Goal: Transaction & Acquisition: Purchase product/service

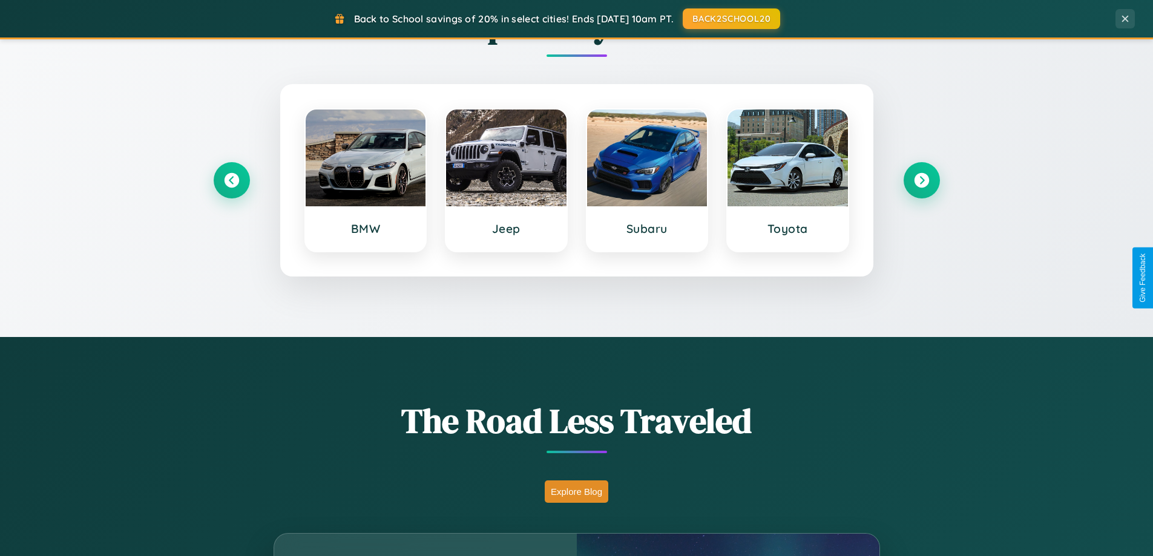
scroll to position [2328, 0]
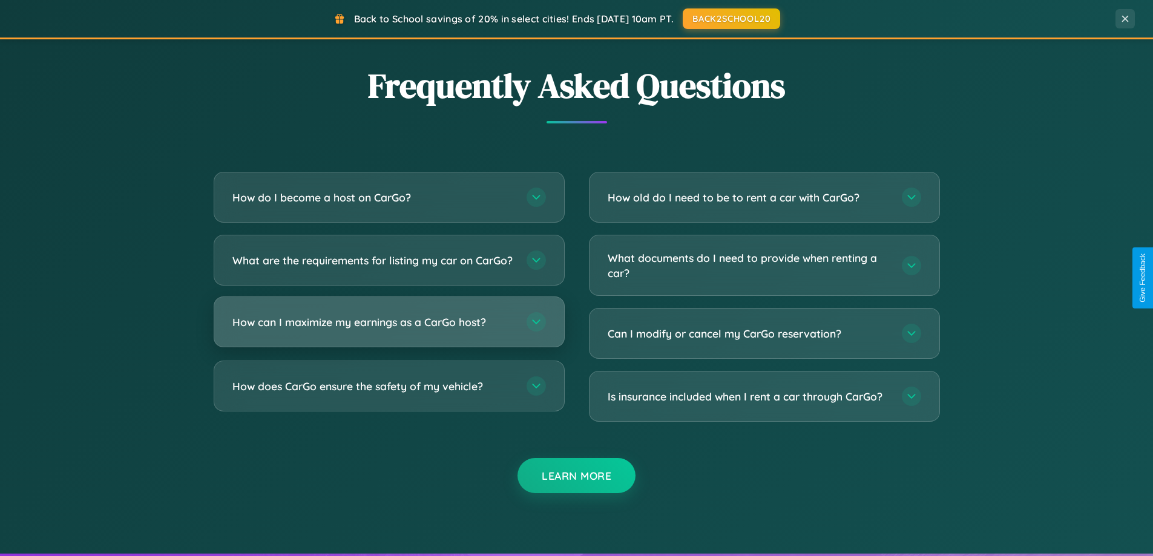
click at [388, 330] on h3 "How can I maximize my earnings as a CarGo host?" at bounding box center [373, 322] width 282 height 15
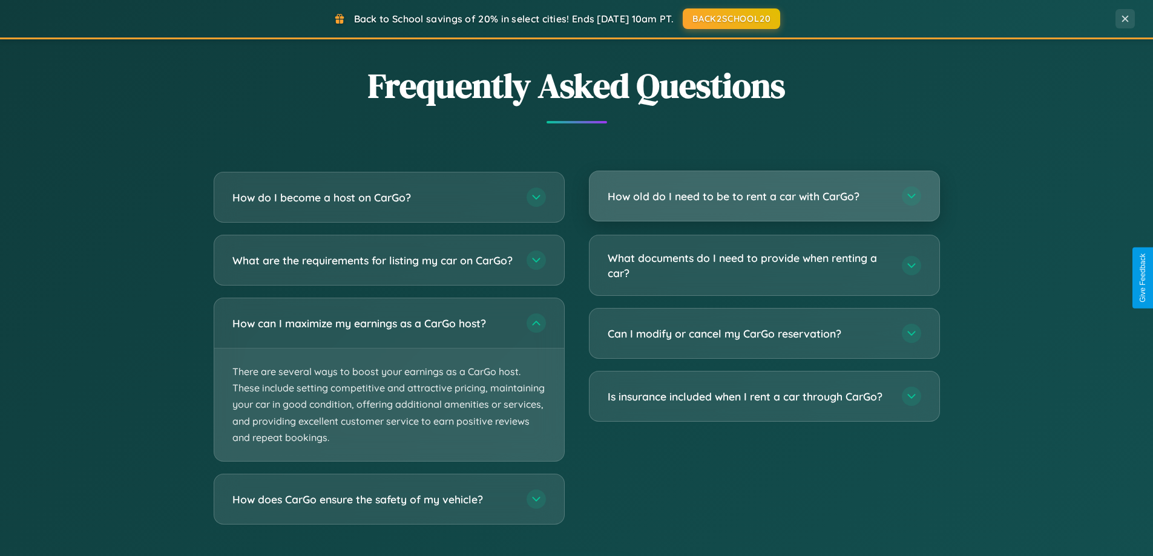
click at [764, 196] on h3 "How old do I need to be to rent a car with CarGo?" at bounding box center [748, 196] width 282 height 15
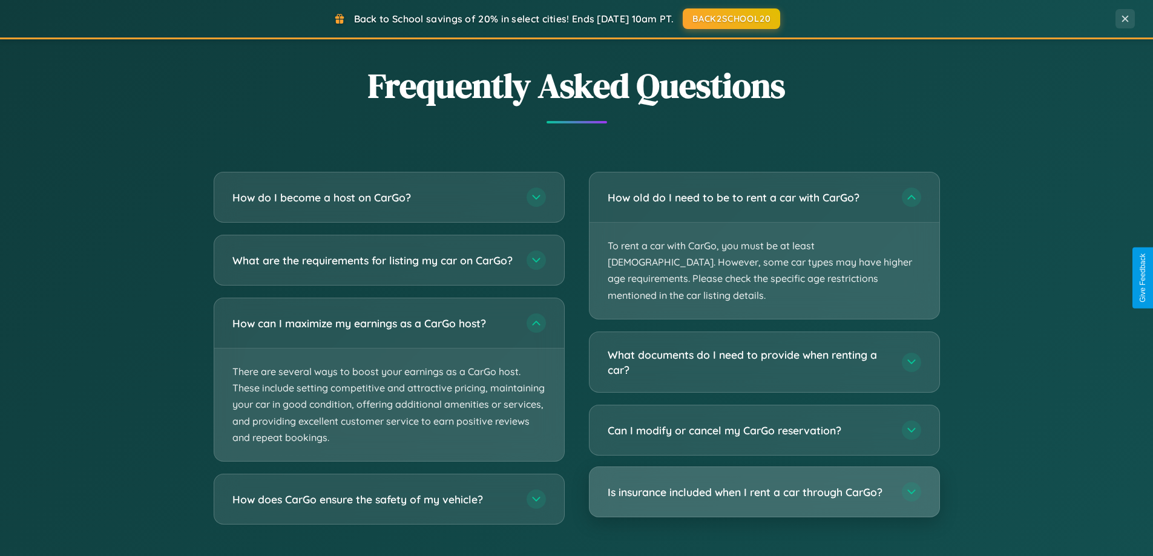
click at [764, 485] on h3 "Is insurance included when I rent a car through CarGo?" at bounding box center [748, 492] width 282 height 15
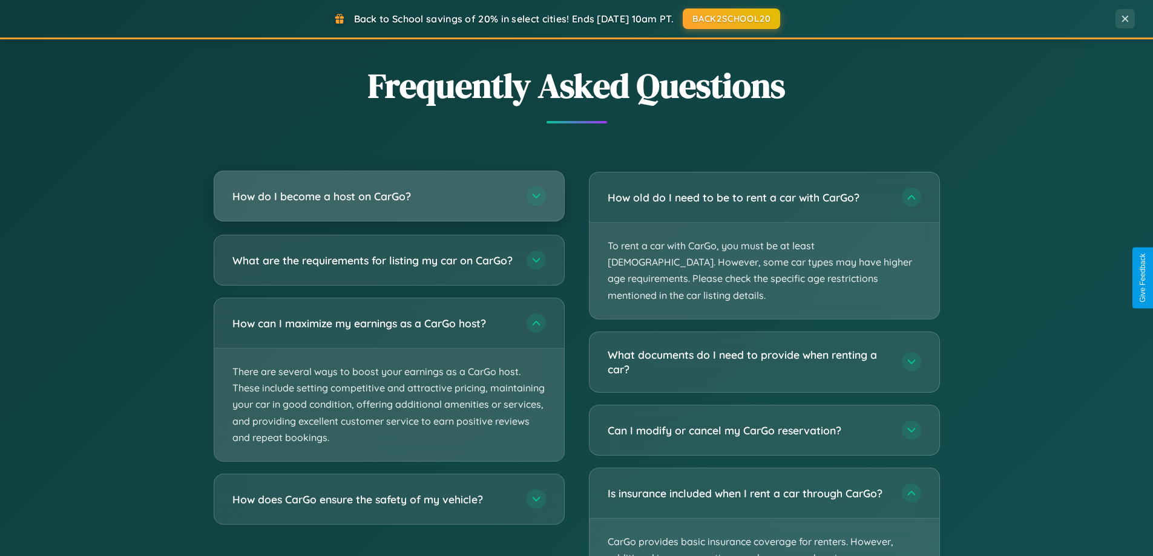
click at [388, 196] on h3 "How do I become a host on CarGo?" at bounding box center [373, 196] width 282 height 15
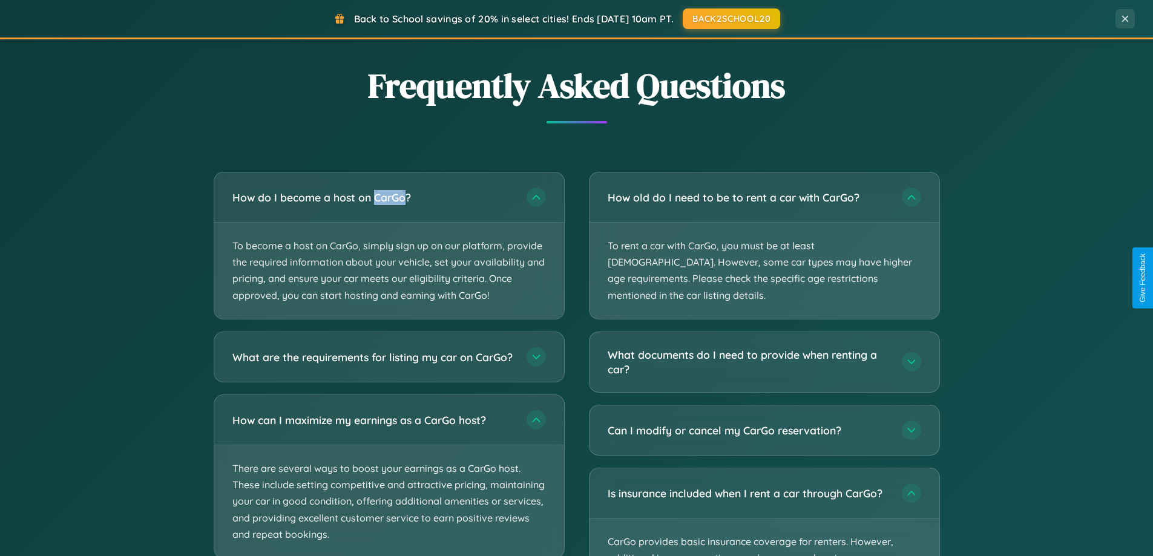
scroll to position [2404, 0]
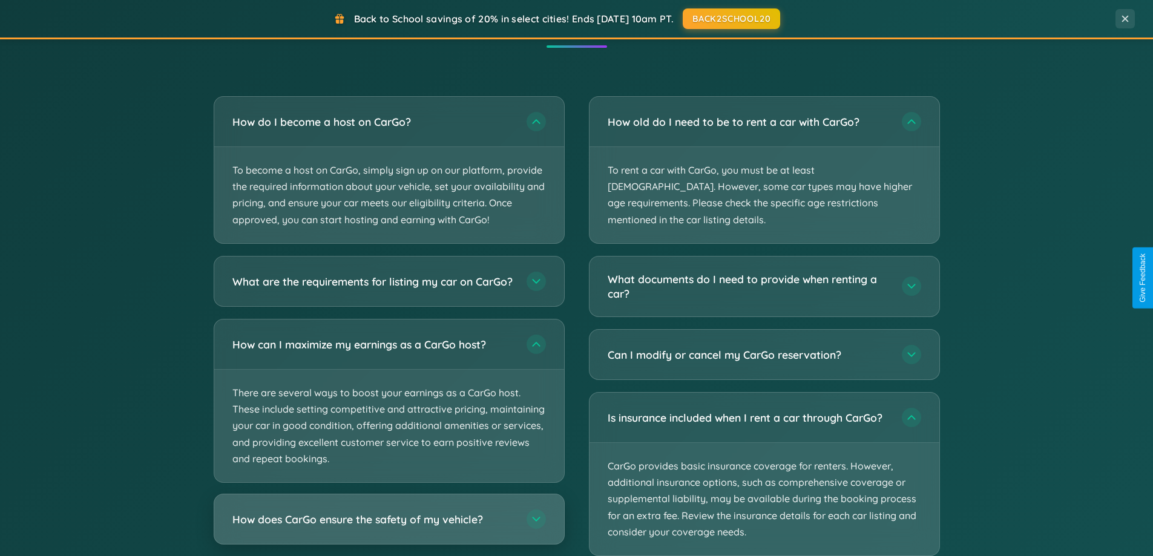
click at [388, 526] on h3 "How does CarGo ensure the safety of my vehicle?" at bounding box center [373, 518] width 282 height 15
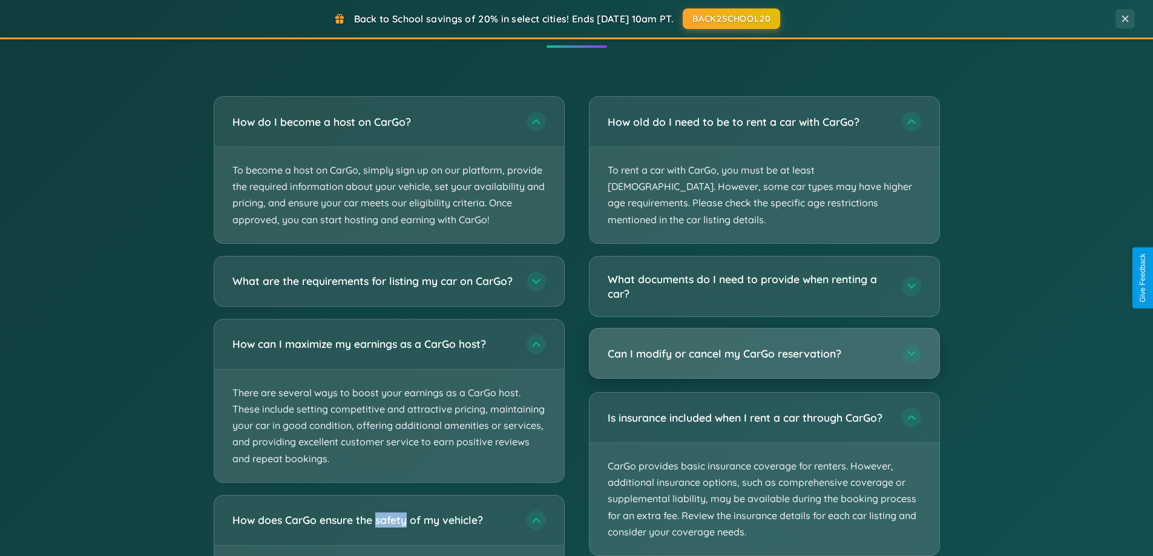
click at [764, 346] on h3 "Can I modify or cancel my CarGo reservation?" at bounding box center [748, 353] width 282 height 15
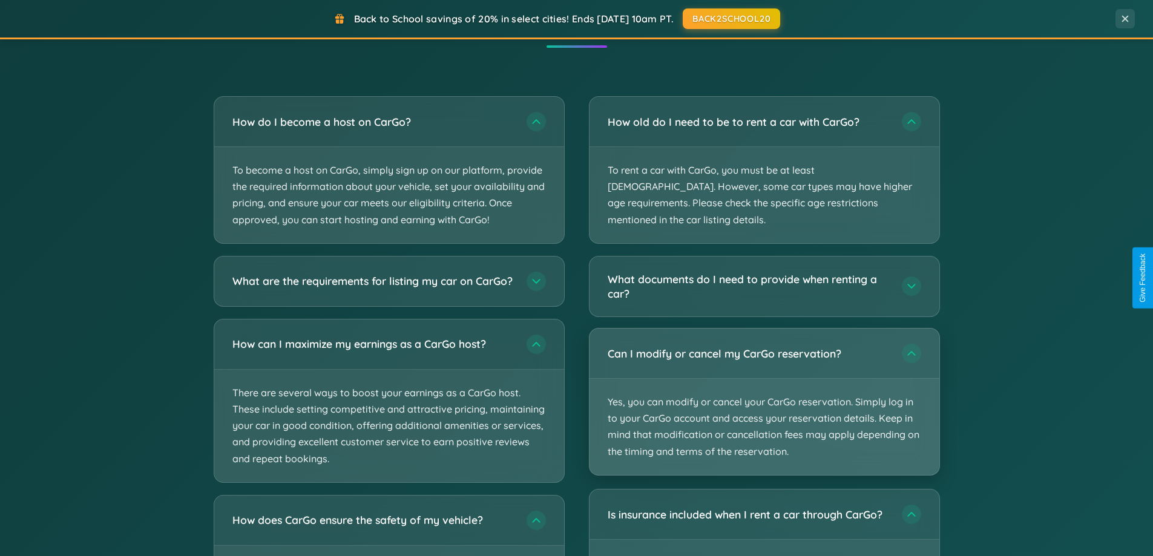
click at [764, 385] on p "Yes, you can modify or cancel your CarGo reservation. Simply log in to your Car…" at bounding box center [764, 427] width 350 height 96
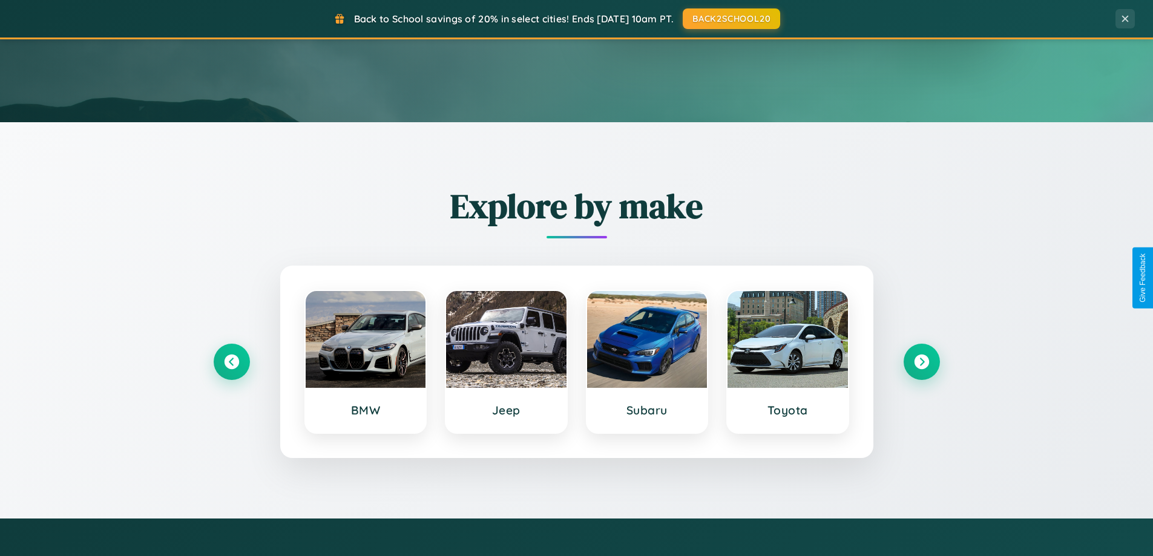
scroll to position [36, 0]
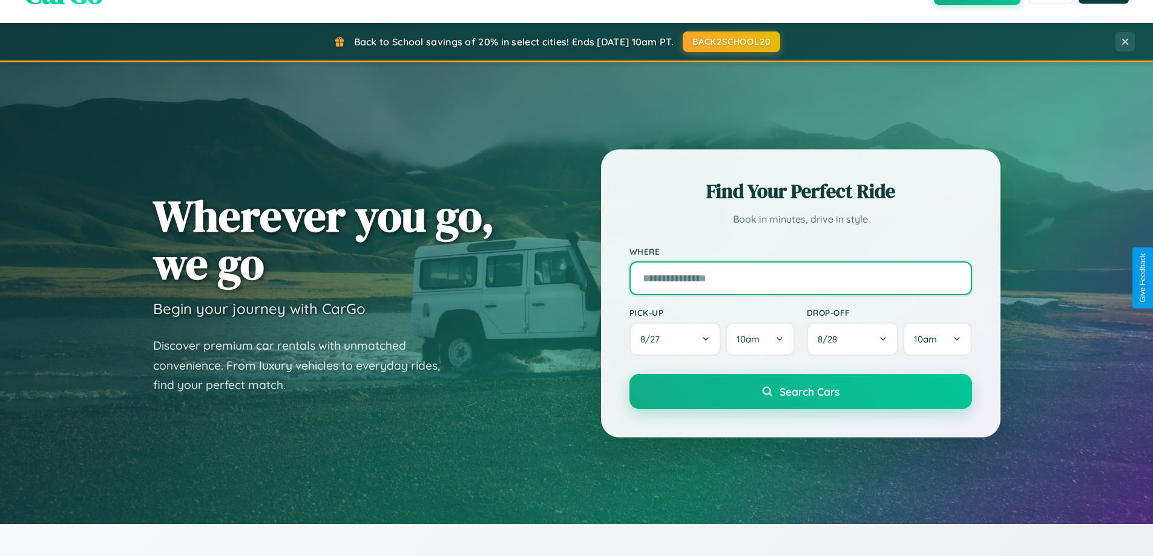
click at [800, 278] on input "text" at bounding box center [800, 278] width 342 height 34
type input "**********"
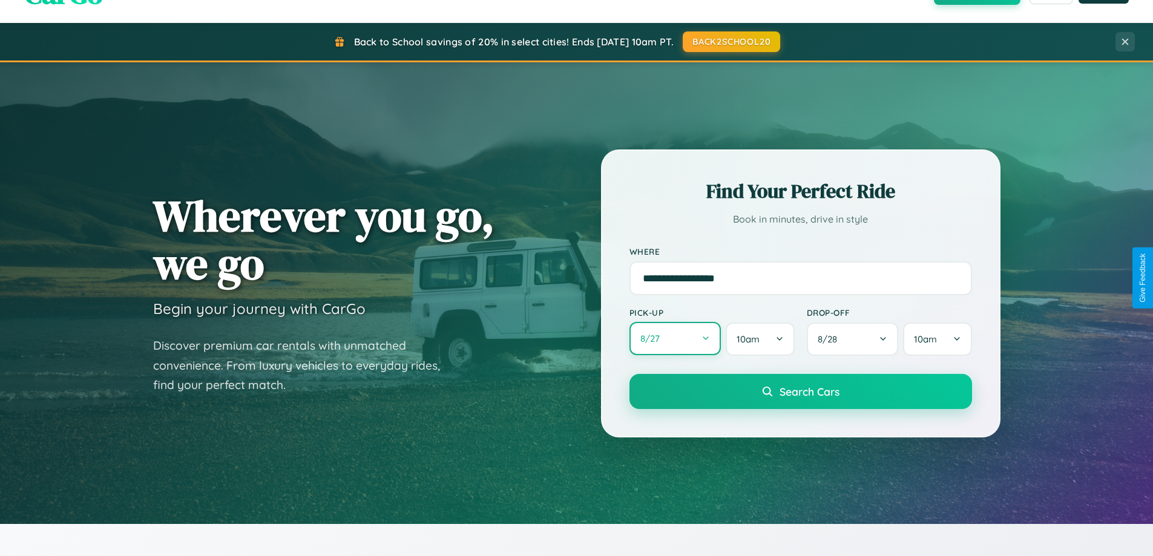
click at [675, 339] on button "8 / 27" at bounding box center [675, 338] width 92 height 33
select select "*"
select select "****"
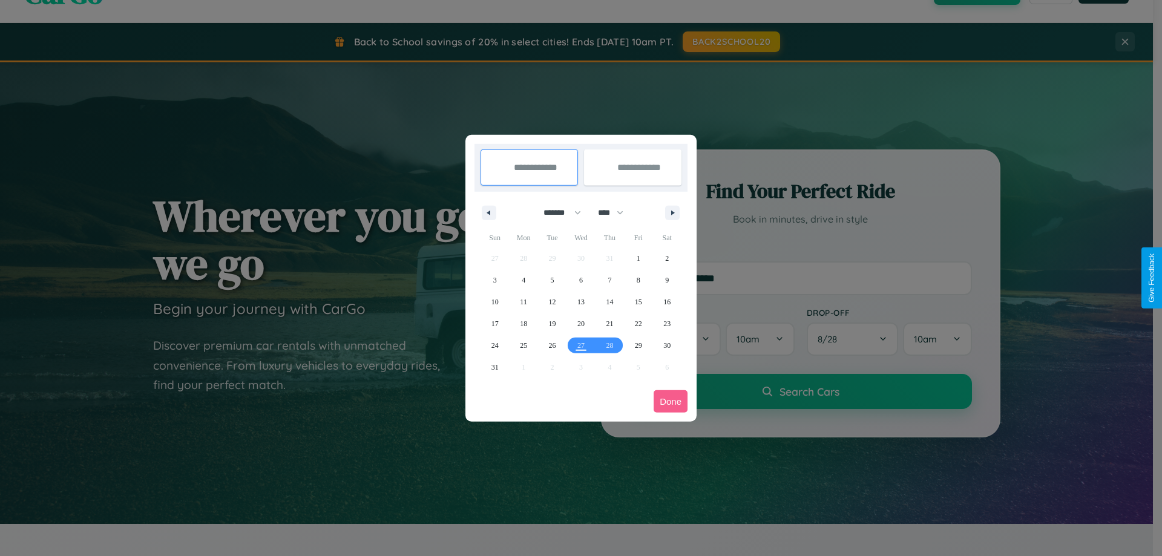
click at [557, 212] on select "******* ******** ***** ***** *** **** **** ****** ********* ******* ******** **…" at bounding box center [559, 213] width 51 height 20
select select "*"
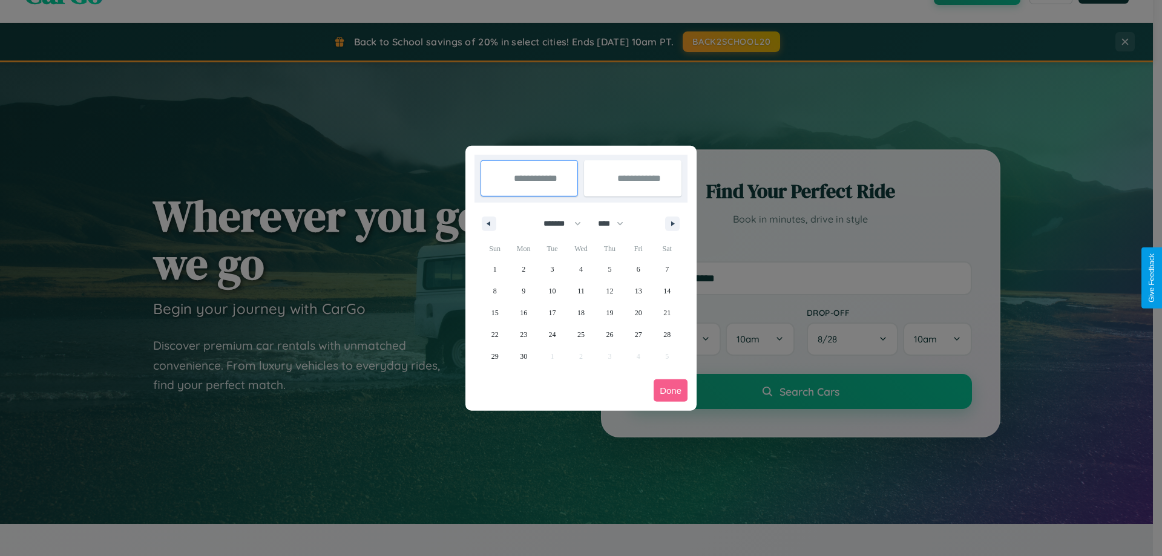
drag, startPoint x: 616, startPoint y: 223, endPoint x: 581, endPoint y: 243, distance: 40.1
click at [616, 223] on select "**** **** **** **** **** **** **** **** **** **** **** **** **** **** **** ****…" at bounding box center [610, 224] width 36 height 20
select select "****"
click at [609, 290] on span "11" at bounding box center [609, 291] width 7 height 22
type input "**********"
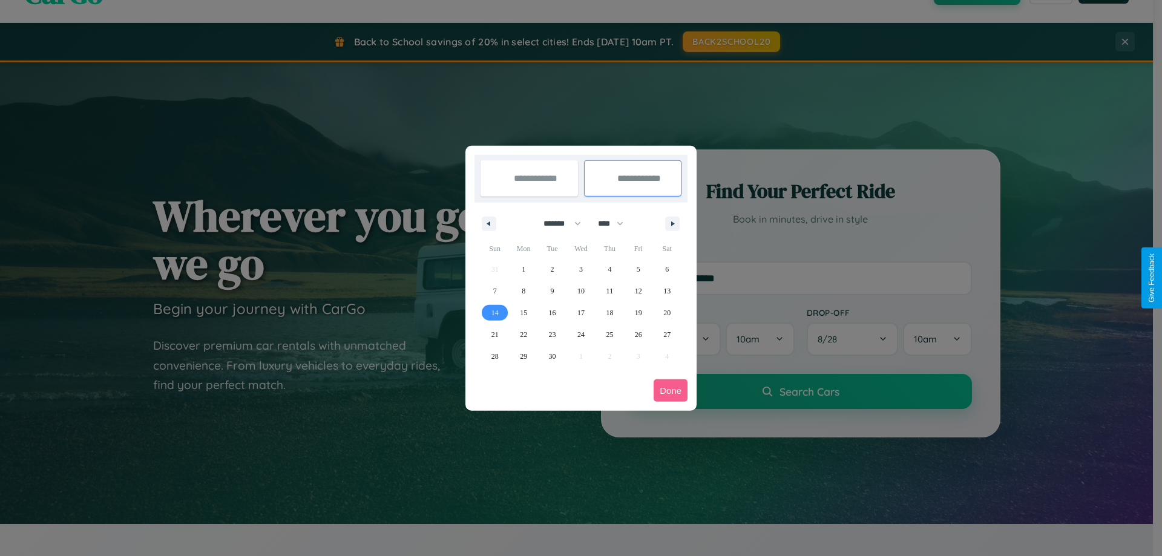
click at [494, 312] on span "14" at bounding box center [494, 313] width 7 height 22
type input "**********"
click at [670, 390] on button "Done" at bounding box center [670, 390] width 34 height 22
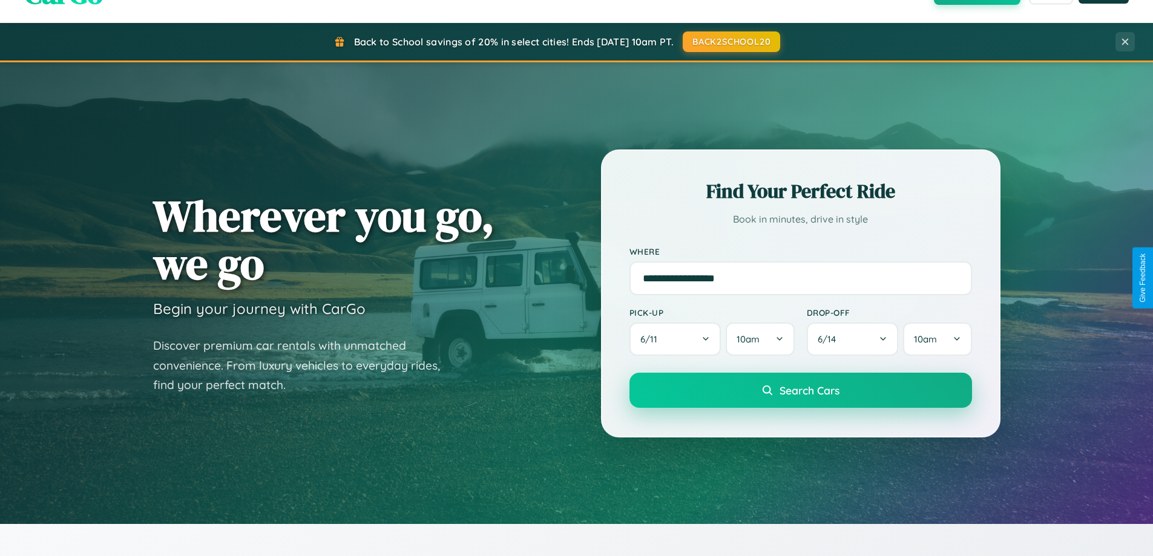
click at [800, 390] on span "Search Cars" at bounding box center [809, 390] width 60 height 13
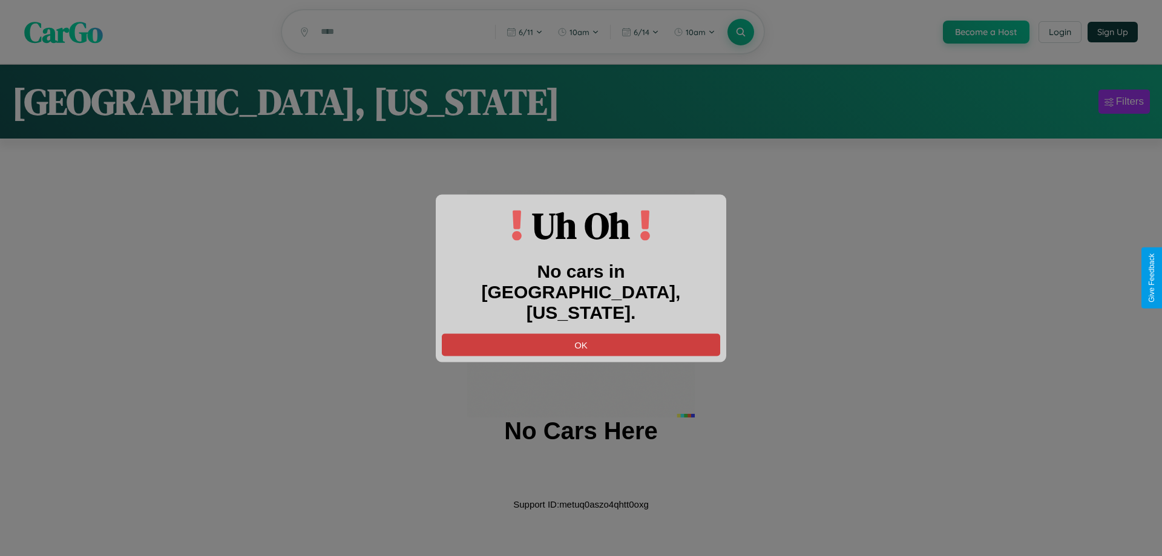
click at [581, 333] on button "OK" at bounding box center [581, 344] width 278 height 22
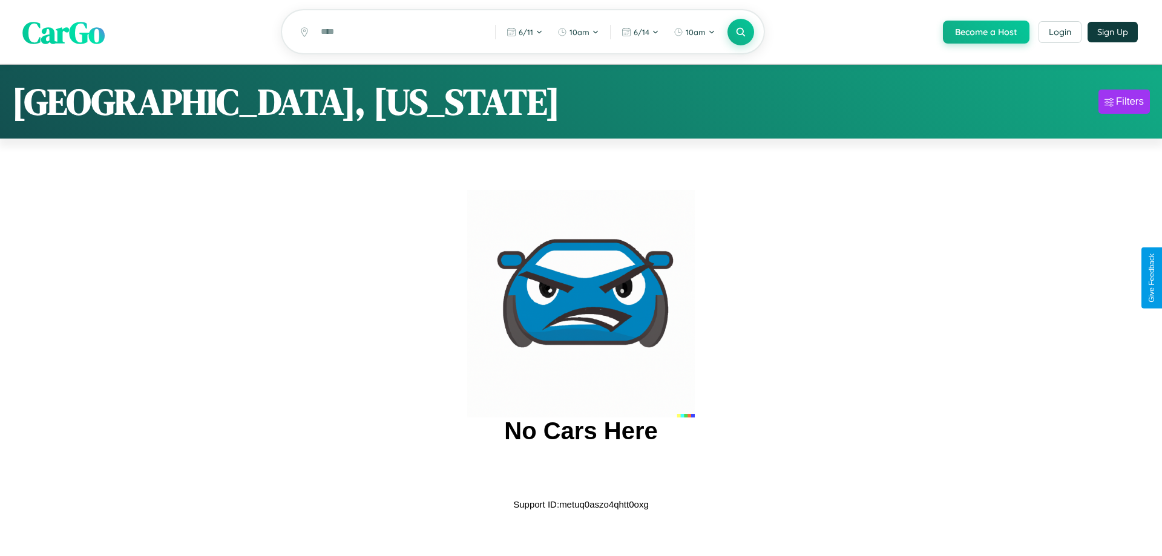
click at [64, 33] on span "CarGo" at bounding box center [63, 32] width 82 height 42
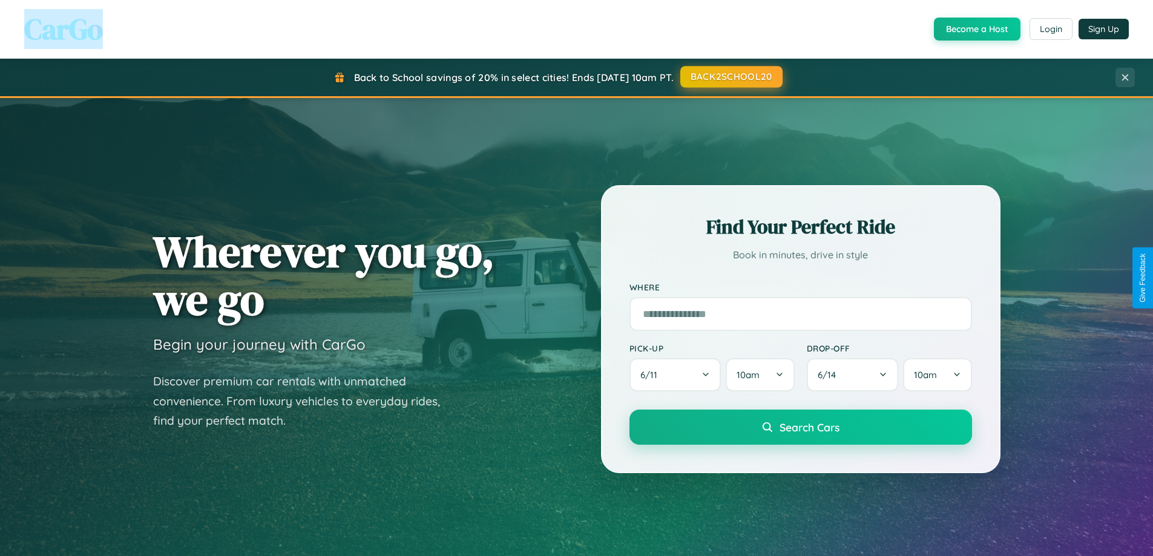
click at [730, 77] on button "BACK2SCHOOL20" at bounding box center [731, 77] width 102 height 22
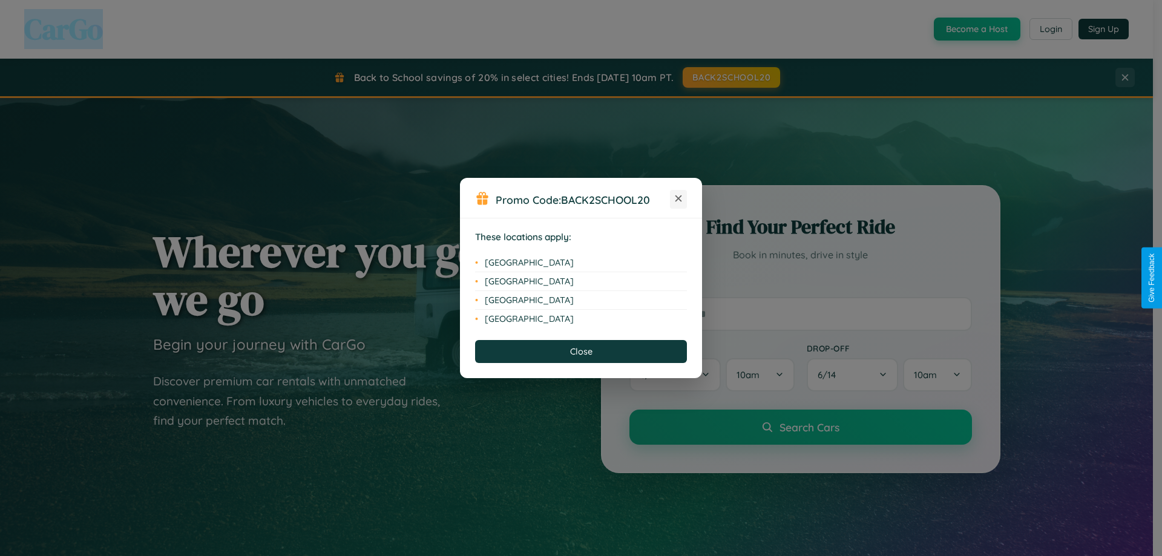
click at [678, 199] on icon at bounding box center [678, 198] width 7 height 7
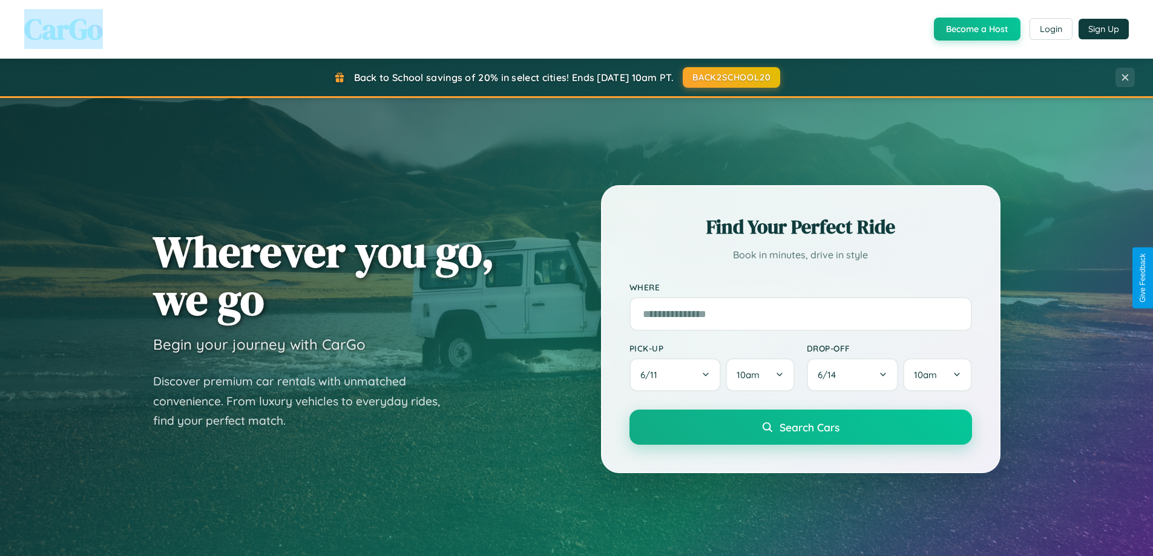
scroll to position [522, 0]
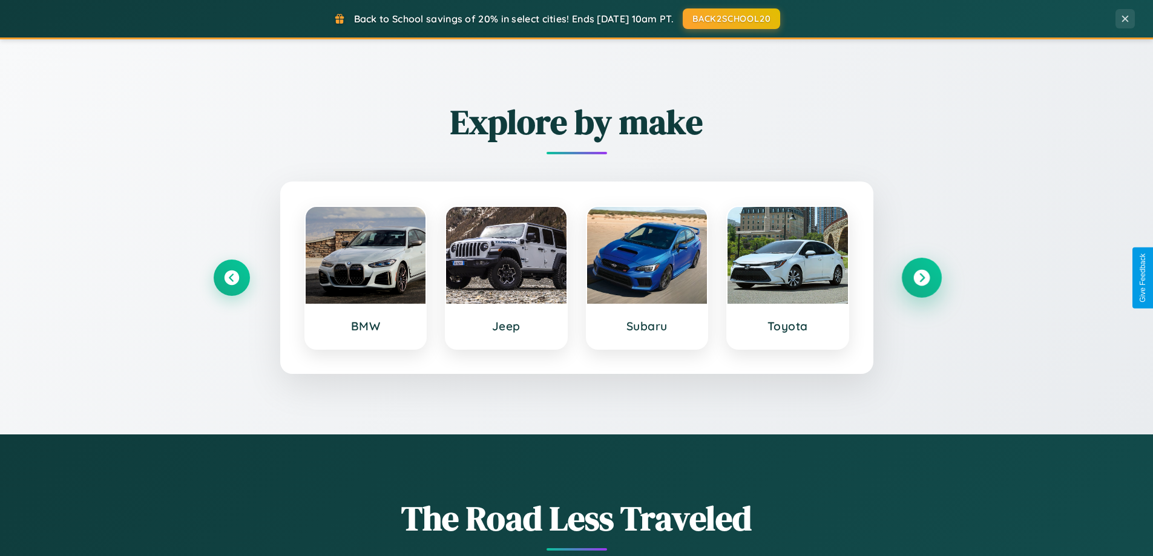
click at [921, 278] on icon at bounding box center [921, 278] width 16 height 16
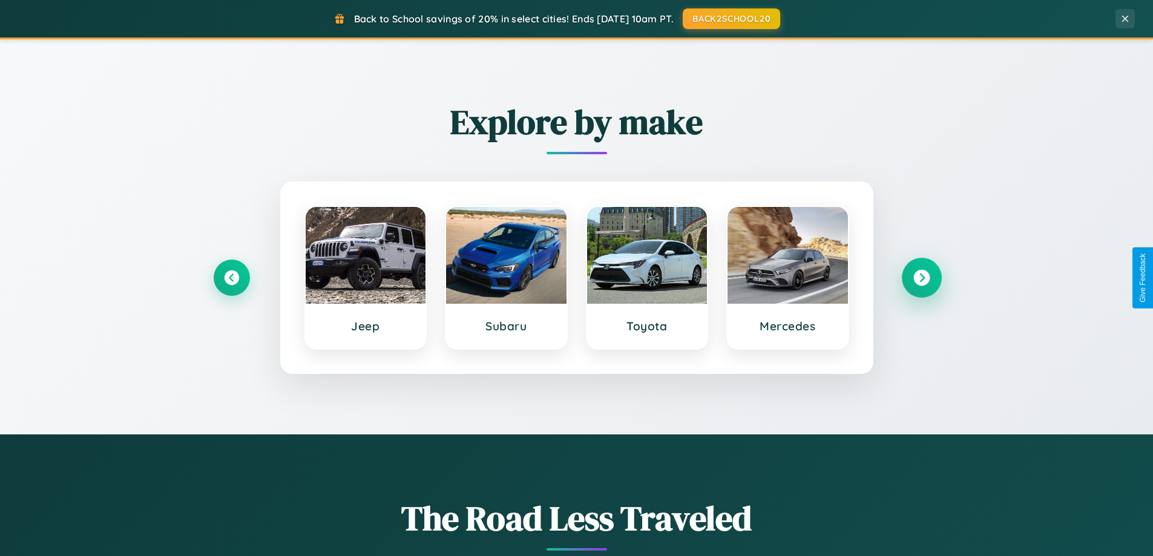
click at [921, 278] on icon at bounding box center [921, 278] width 16 height 16
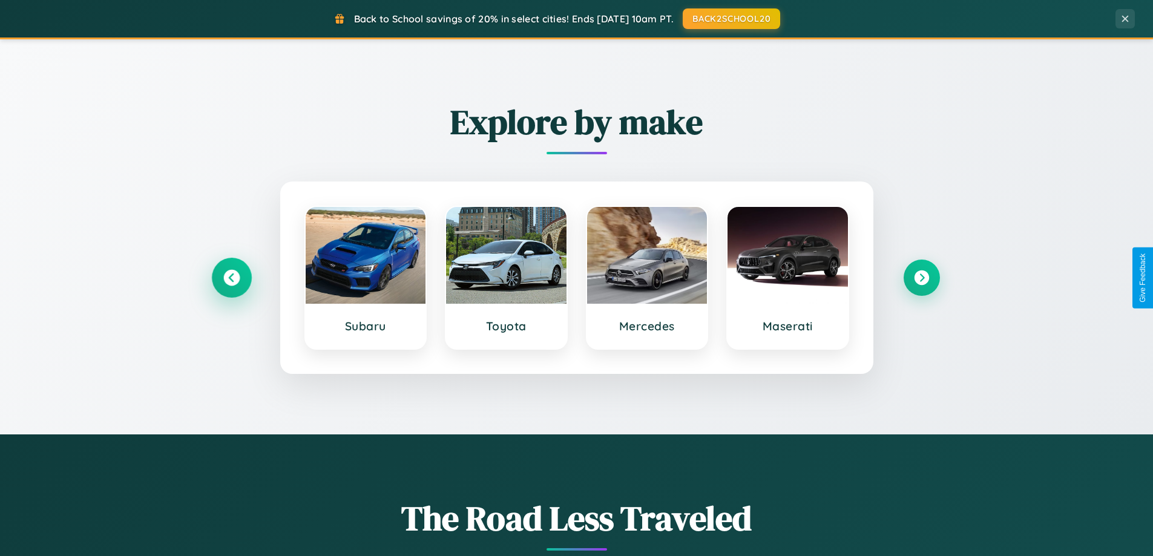
click at [231, 278] on icon at bounding box center [231, 278] width 16 height 16
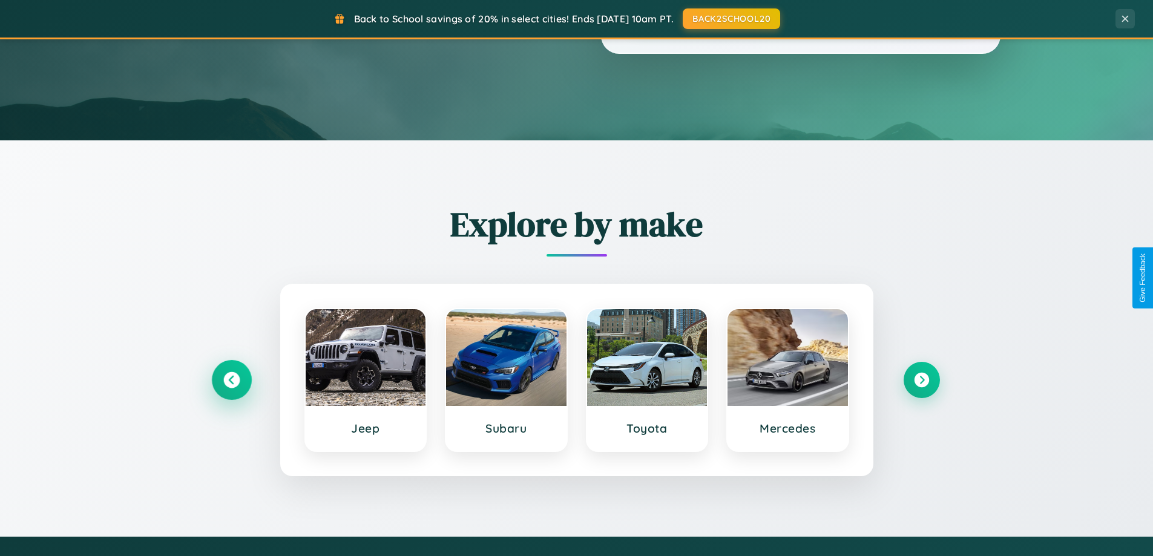
scroll to position [36, 0]
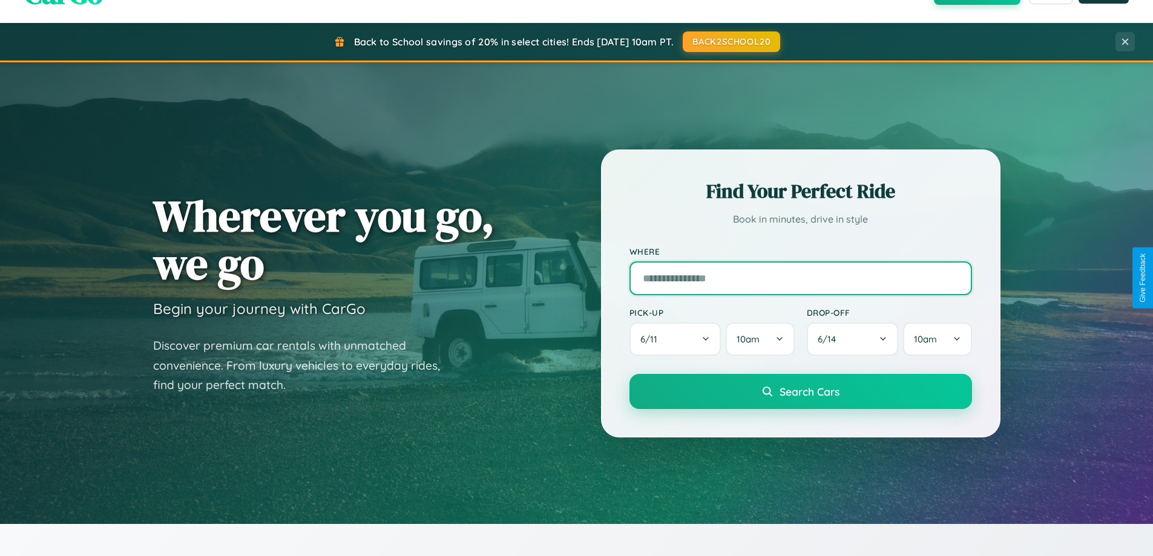
click at [800, 278] on input "text" at bounding box center [800, 278] width 342 height 34
type input "*******"
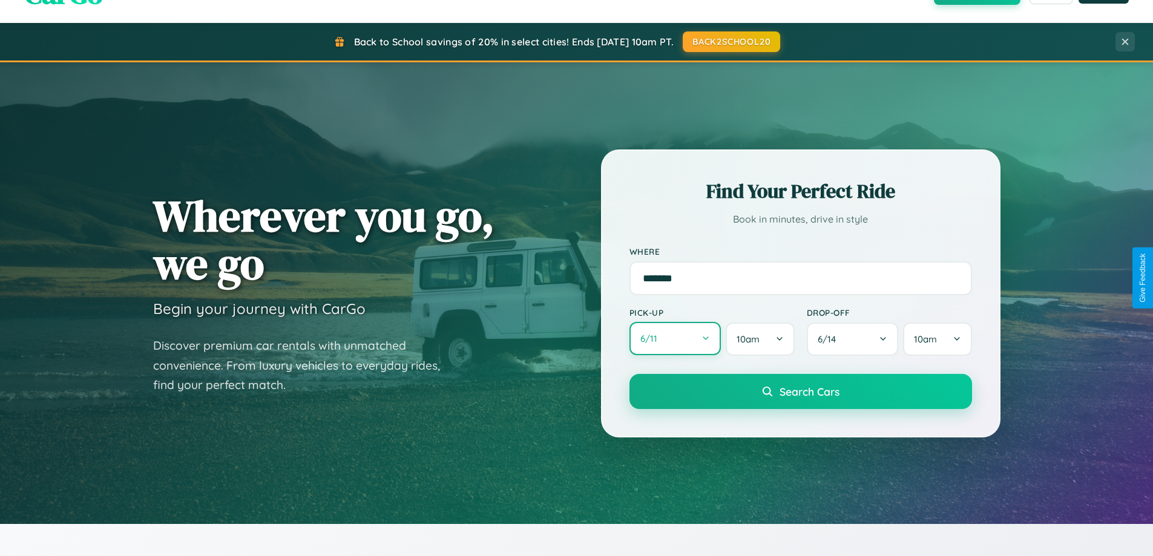
click at [675, 339] on button "6 / 11" at bounding box center [675, 338] width 92 height 33
select select "*"
select select "****"
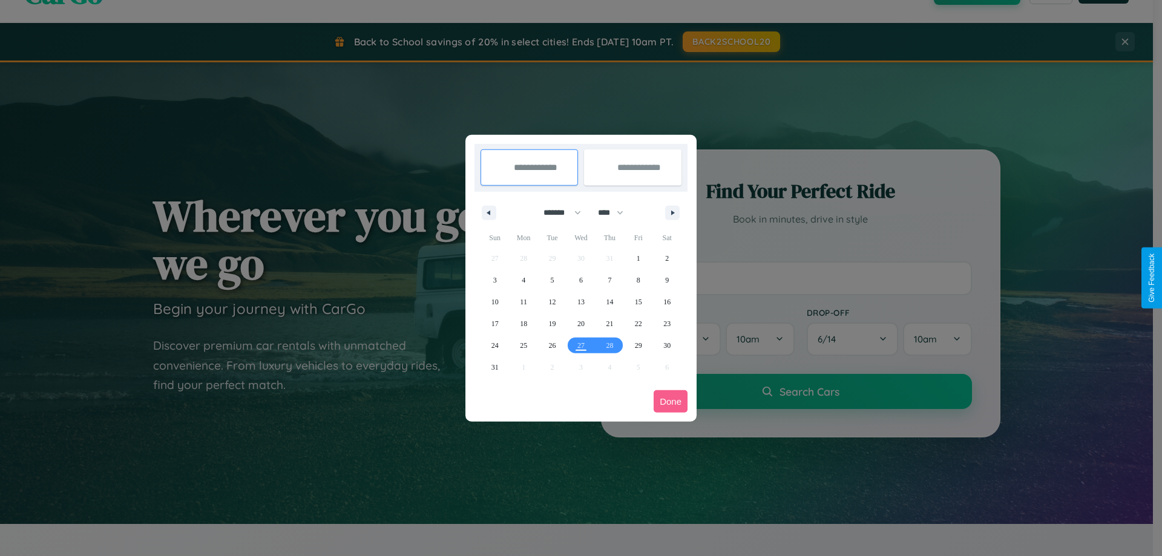
drag, startPoint x: 557, startPoint y: 212, endPoint x: 581, endPoint y: 243, distance: 38.7
click at [557, 212] on select "******* ******** ***** ***** *** **** **** ****** ********* ******* ******** **…" at bounding box center [559, 213] width 51 height 20
select select "*"
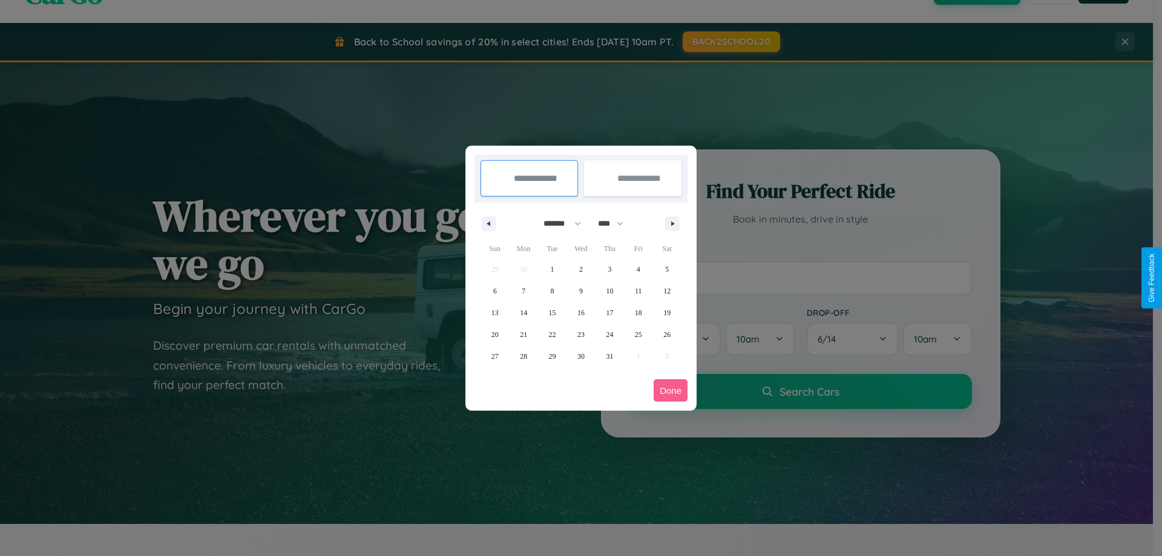
click at [616, 223] on select "**** **** **** **** **** **** **** **** **** **** **** **** **** **** **** ****…" at bounding box center [610, 224] width 36 height 20
select select "****"
click at [580, 269] on span "1" at bounding box center [581, 269] width 4 height 22
type input "**********"
click at [667, 290] on span "11" at bounding box center [666, 291] width 7 height 22
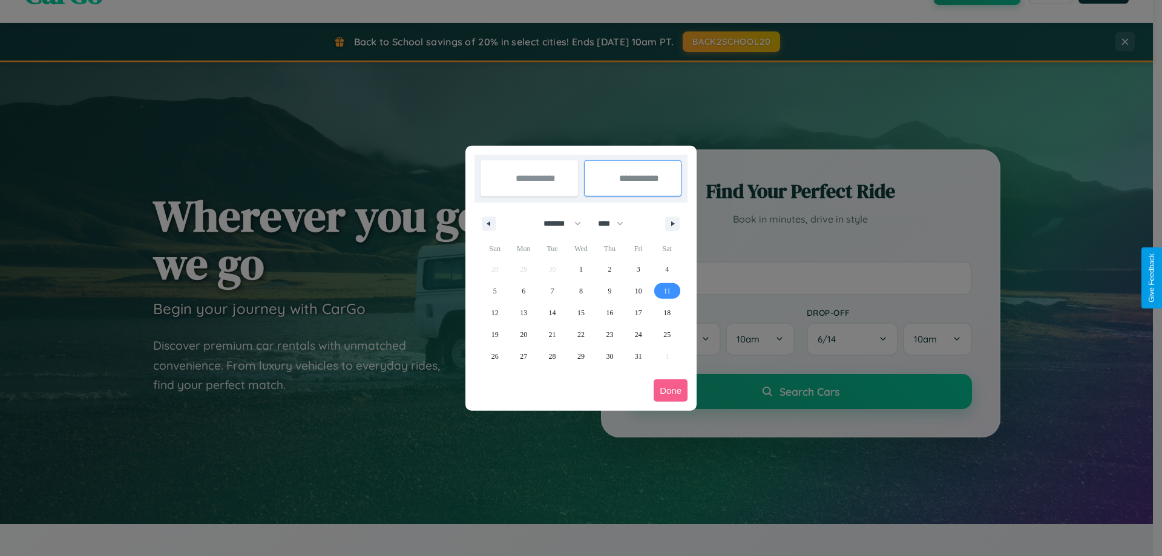
type input "**********"
click at [670, 390] on button "Done" at bounding box center [670, 390] width 34 height 22
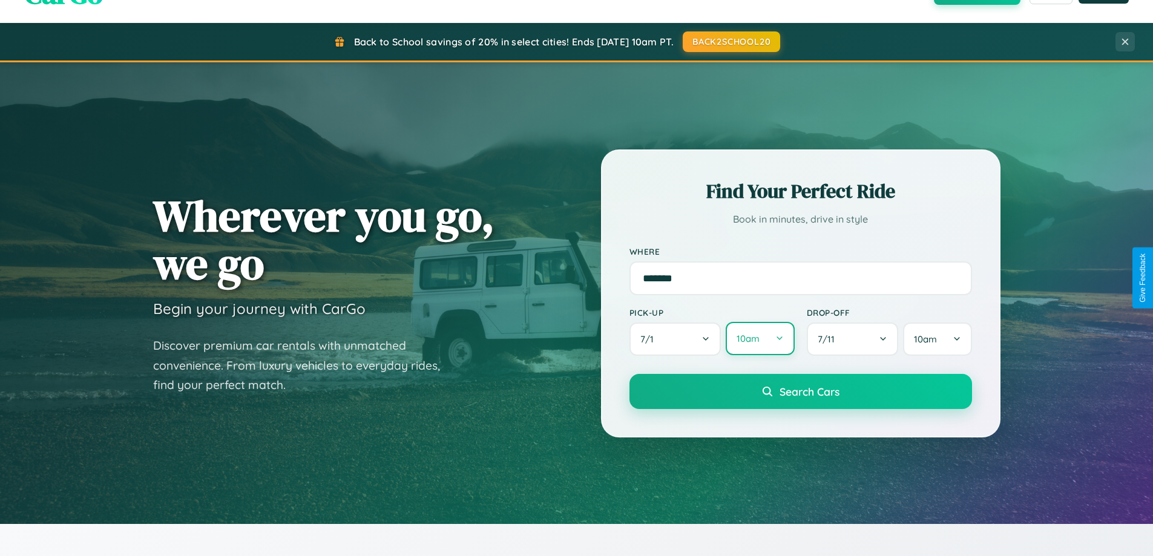
click at [759, 339] on button "10am" at bounding box center [759, 338] width 68 height 33
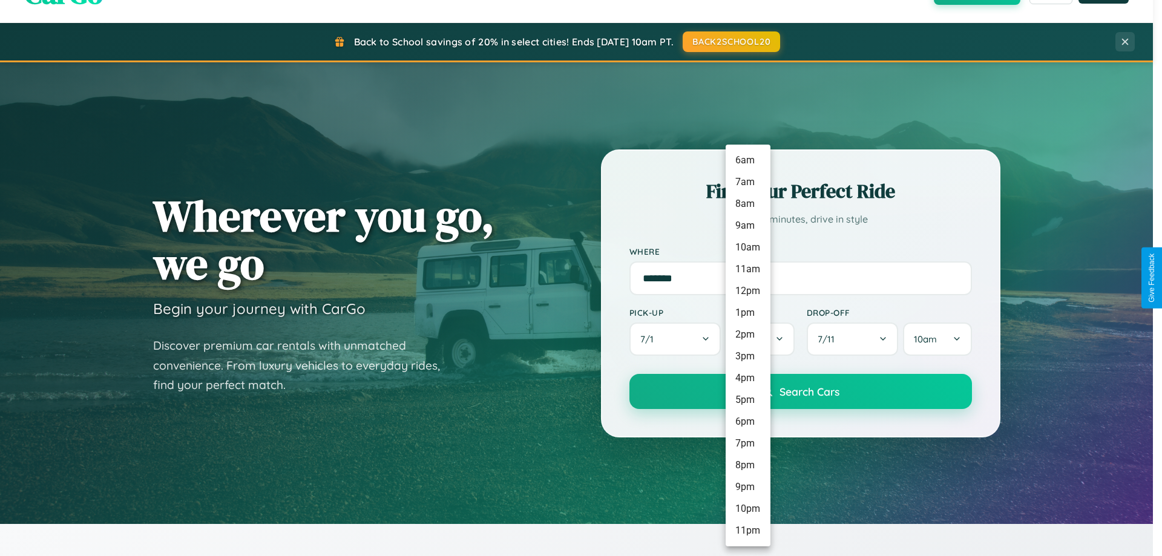
click at [747, 182] on li "7am" at bounding box center [747, 182] width 45 height 22
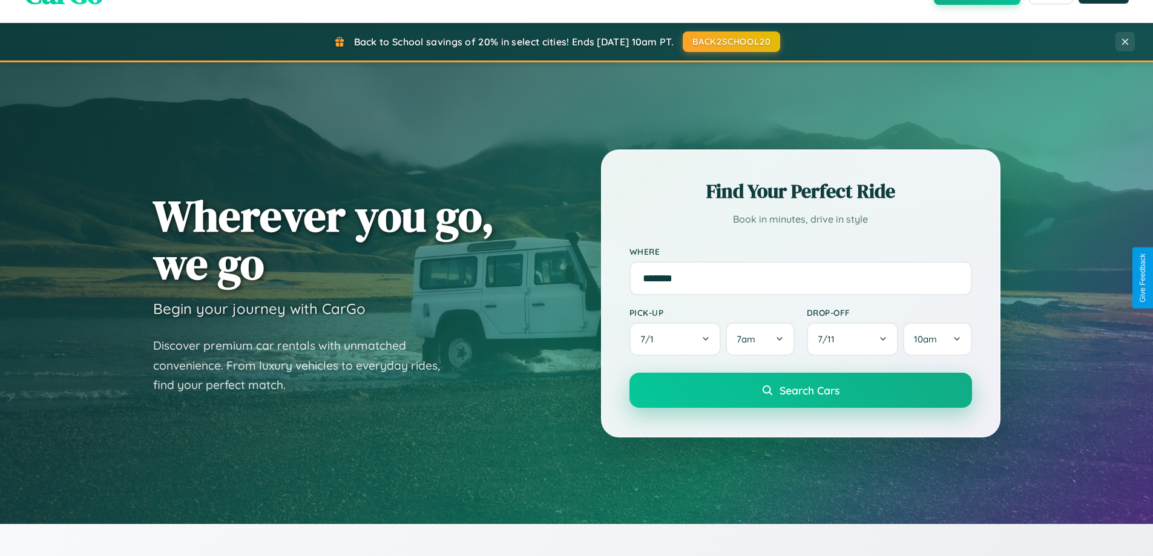
click at [800, 391] on span "Search Cars" at bounding box center [809, 390] width 60 height 13
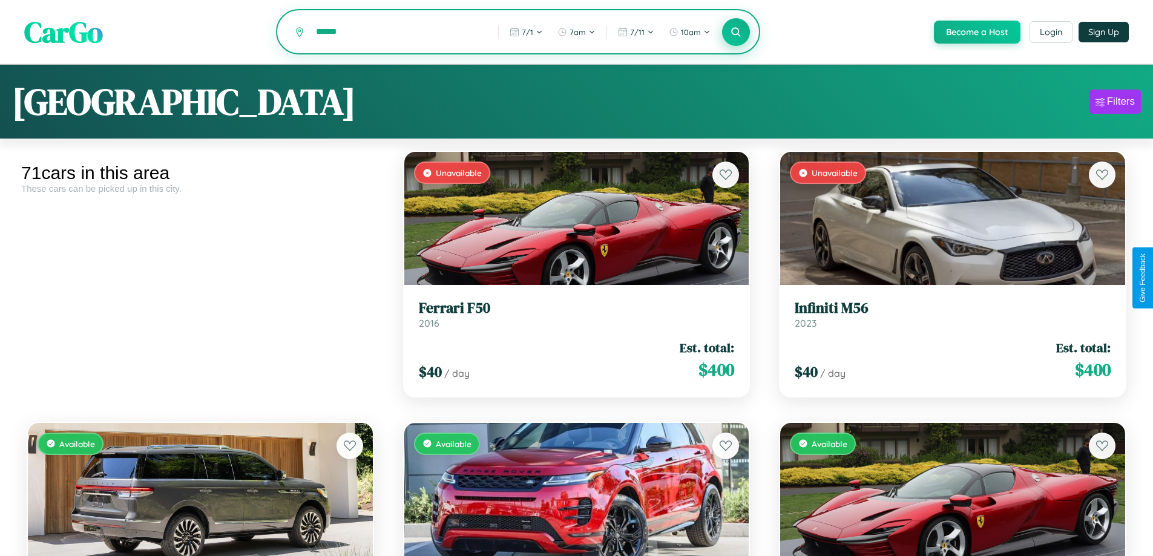
type input "******"
click at [735, 33] on icon at bounding box center [735, 31] width 11 height 11
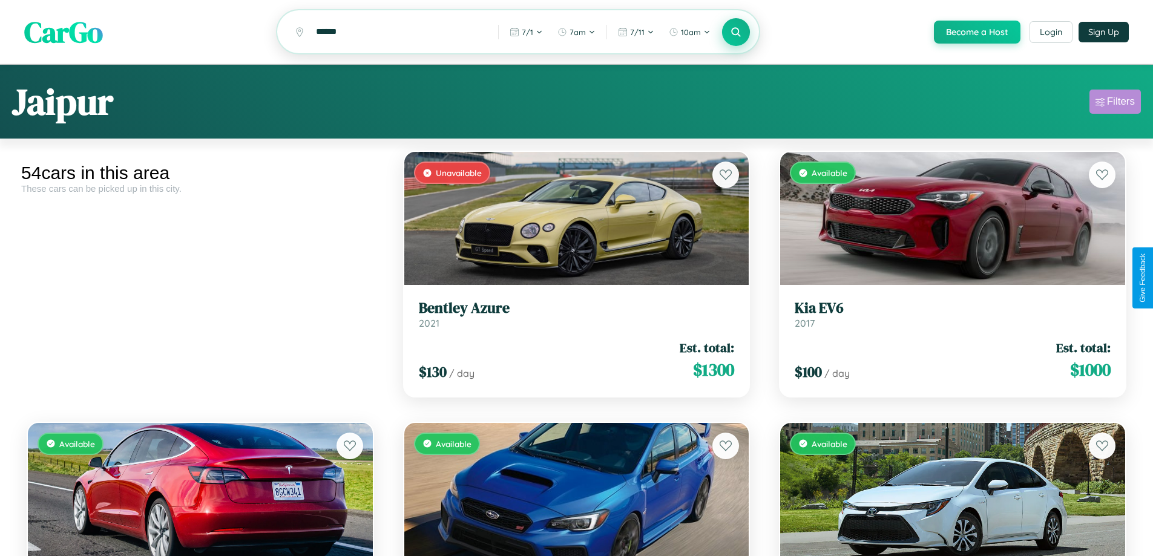
click at [1114, 103] on div "Filters" at bounding box center [1121, 102] width 28 height 12
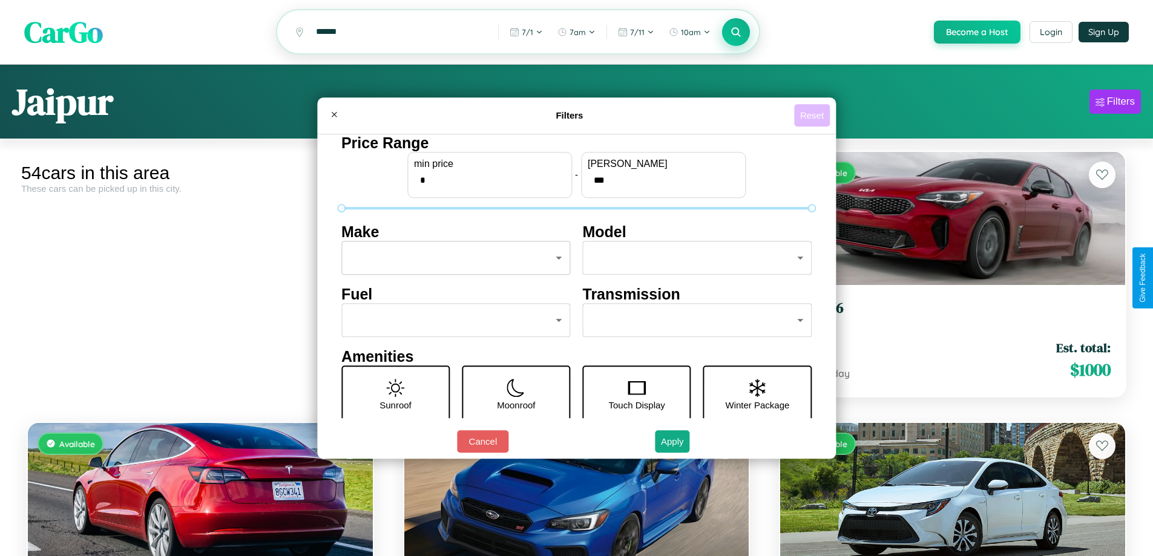
click at [813, 115] on button "Reset" at bounding box center [812, 115] width 36 height 22
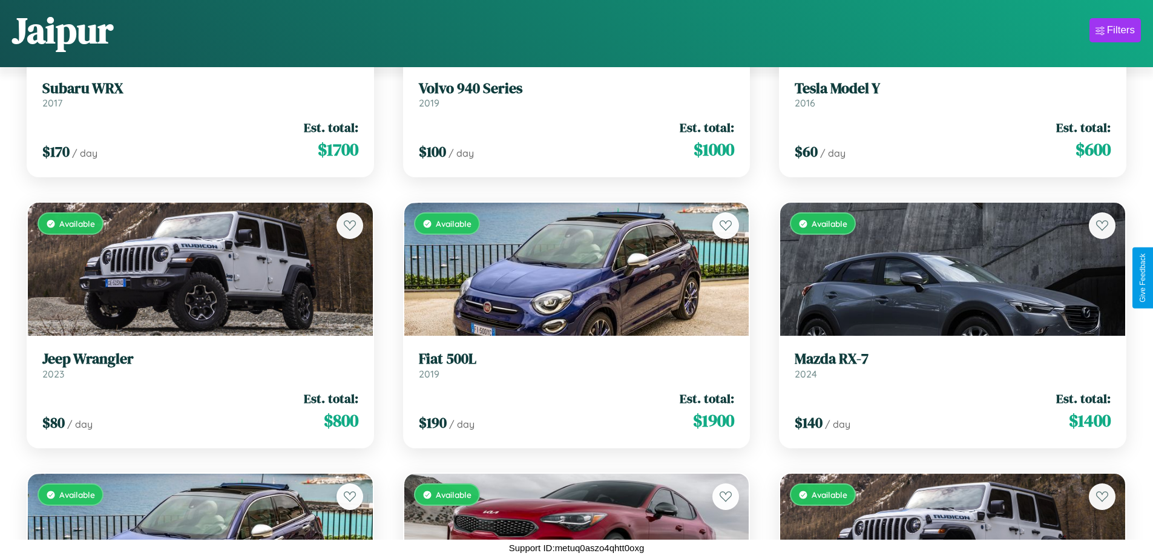
scroll to position [3963, 0]
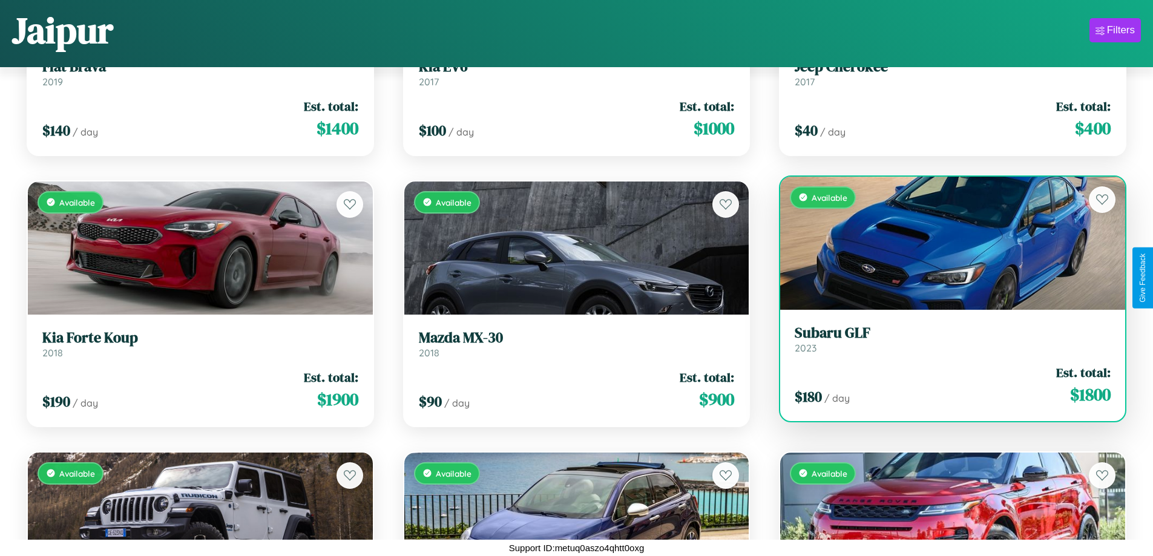
click at [944, 339] on h3 "Subaru GLF" at bounding box center [952, 333] width 316 height 18
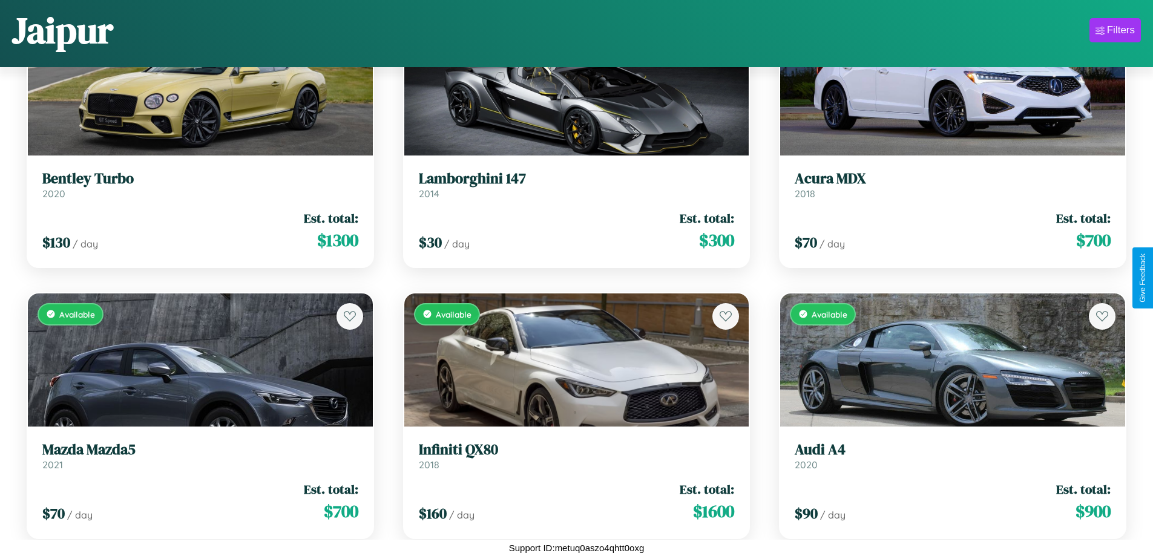
scroll to position [441, 0]
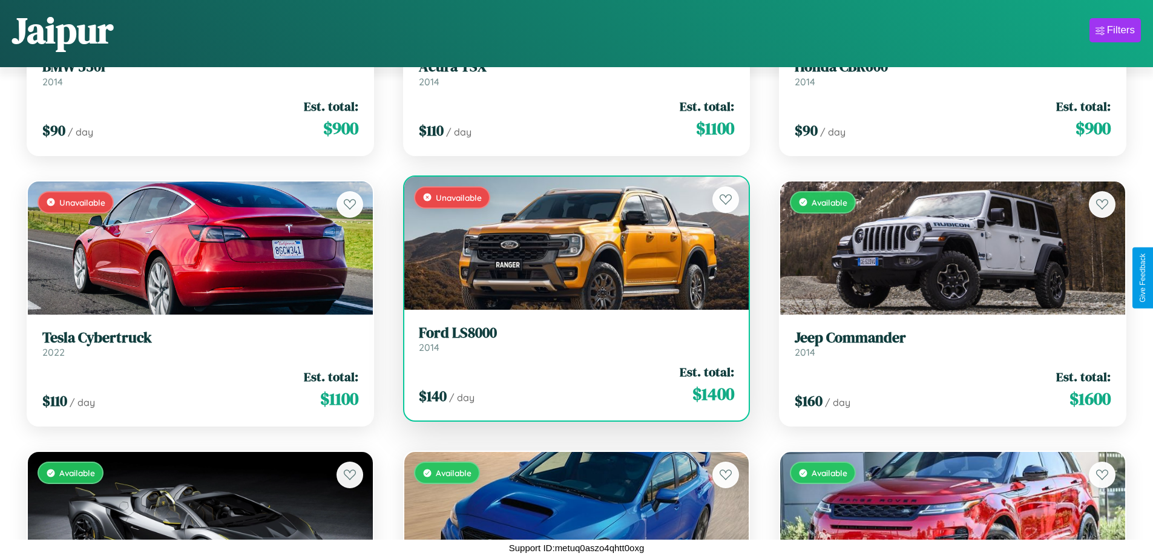
click at [571, 338] on h3 "Ford LS8000" at bounding box center [577, 333] width 316 height 18
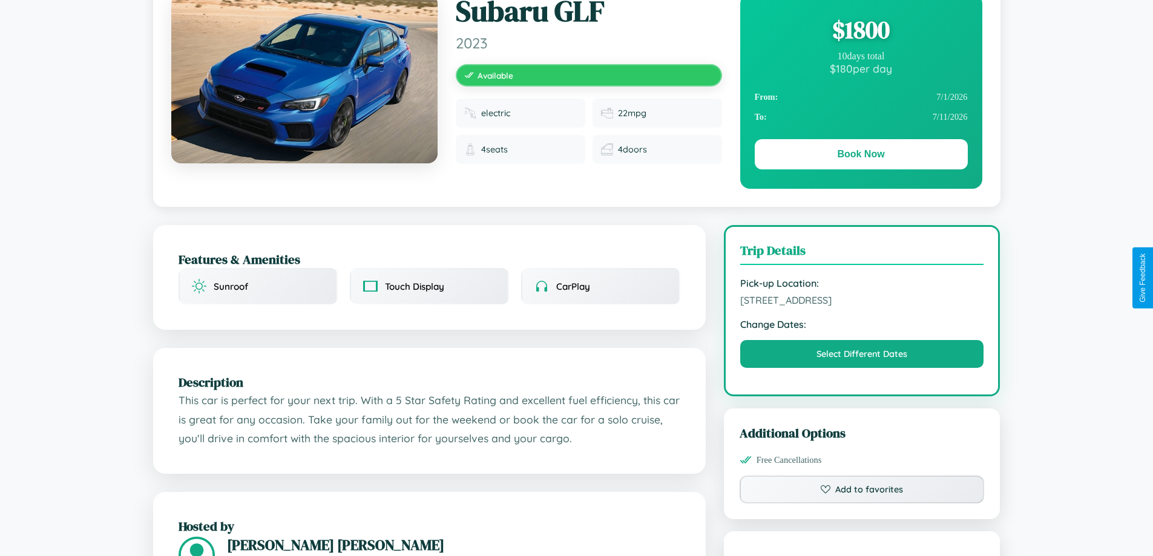
scroll to position [125, 0]
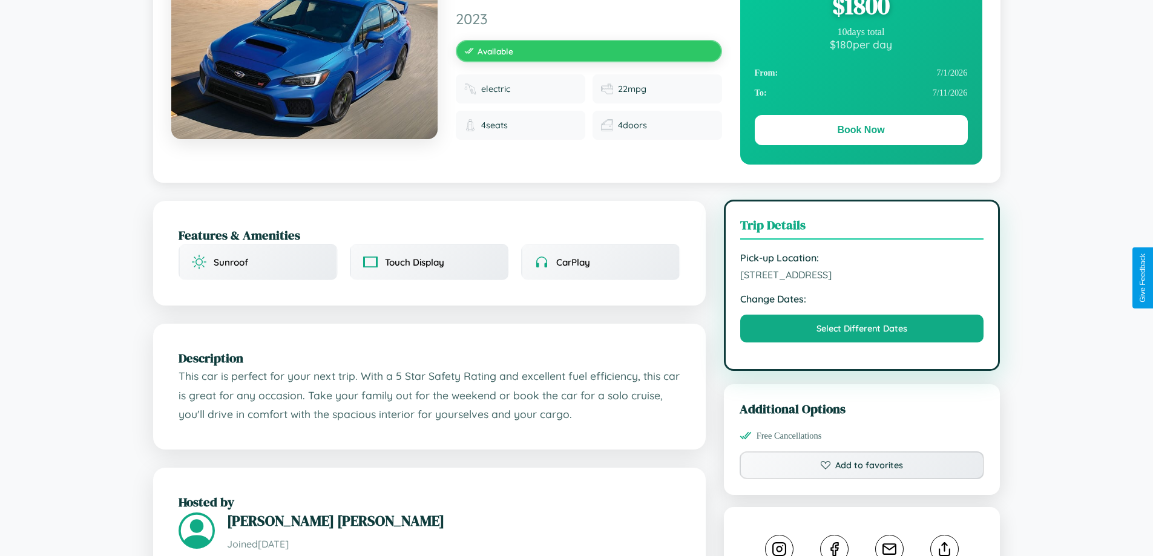
click at [862, 277] on span "9229 Fifth Street Jaipur Rajasthan 48113 India" at bounding box center [862, 275] width 244 height 12
click at [862, 276] on span "9229 Fifth Street Jaipur Rajasthan 48113 India" at bounding box center [862, 275] width 244 height 12
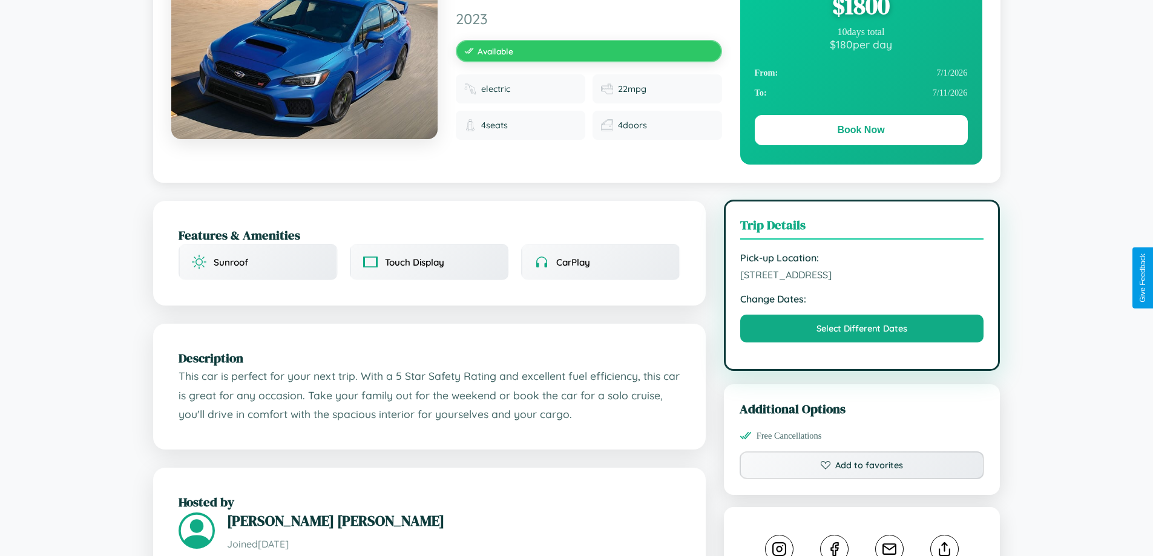
click at [862, 276] on span "9229 Fifth Street Jaipur Rajasthan 48113 India" at bounding box center [862, 275] width 244 height 12
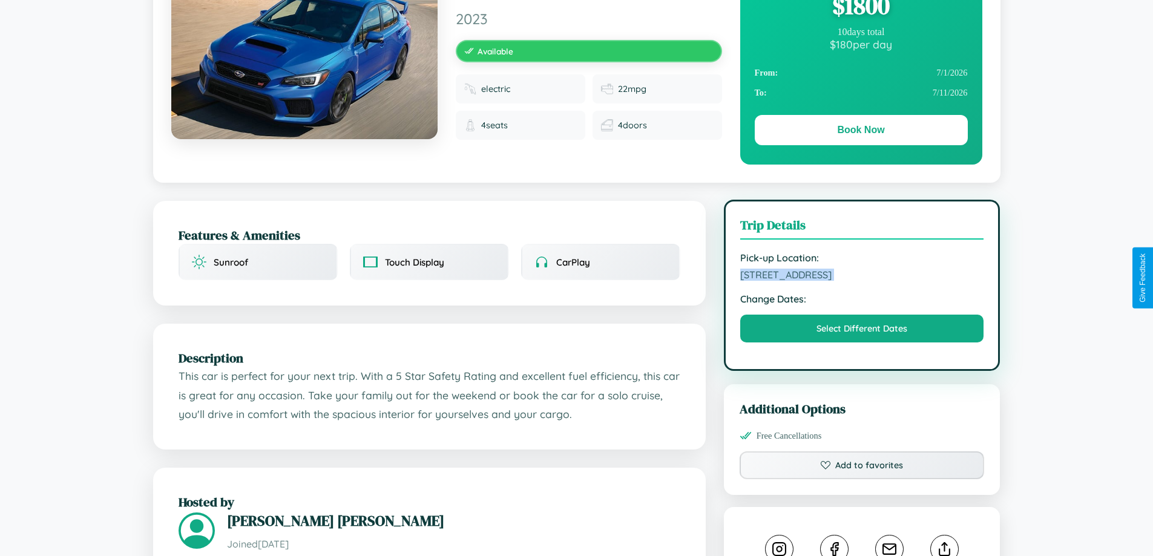
click at [862, 276] on span "9229 Fifth Street Jaipur Rajasthan 48113 India" at bounding box center [862, 275] width 244 height 12
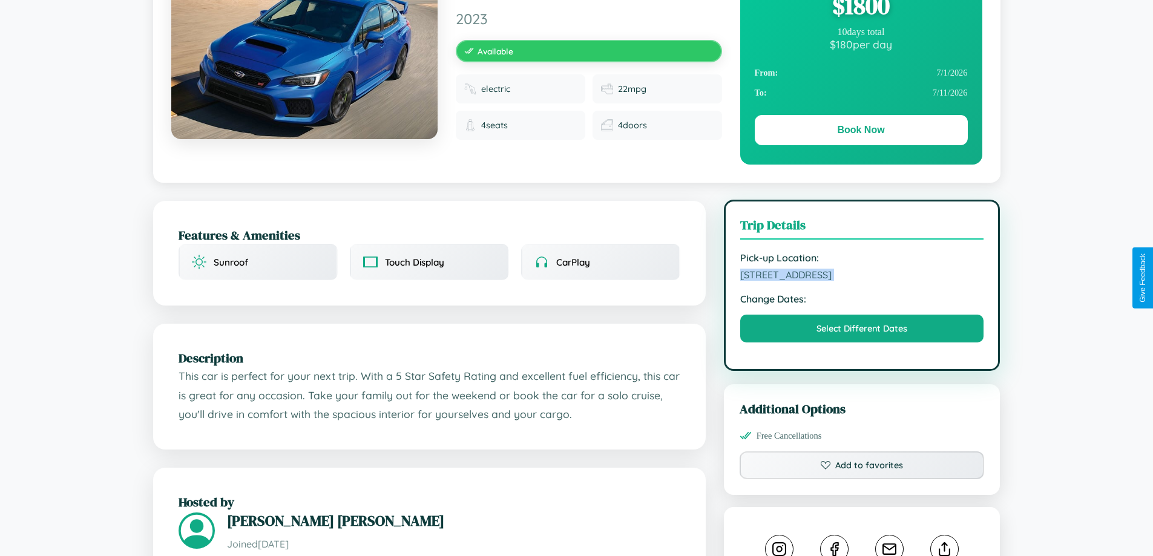
click at [862, 276] on span "9229 Fifth Street Jaipur Rajasthan 48113 India" at bounding box center [862, 275] width 244 height 12
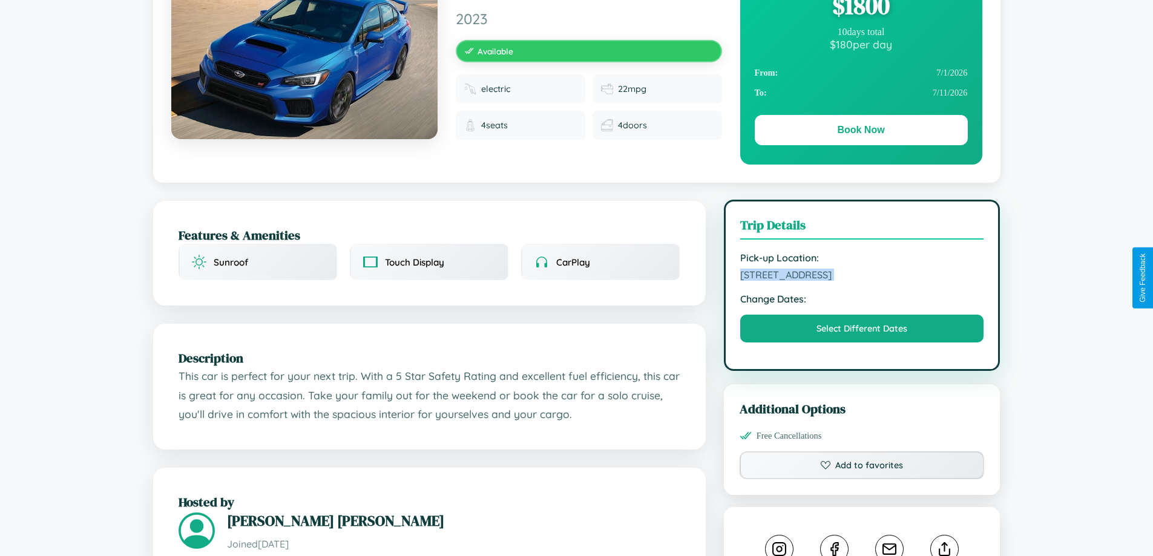
click at [862, 276] on span "9229 Fifth Street Jaipur Rajasthan 48113 India" at bounding box center [862, 275] width 244 height 12
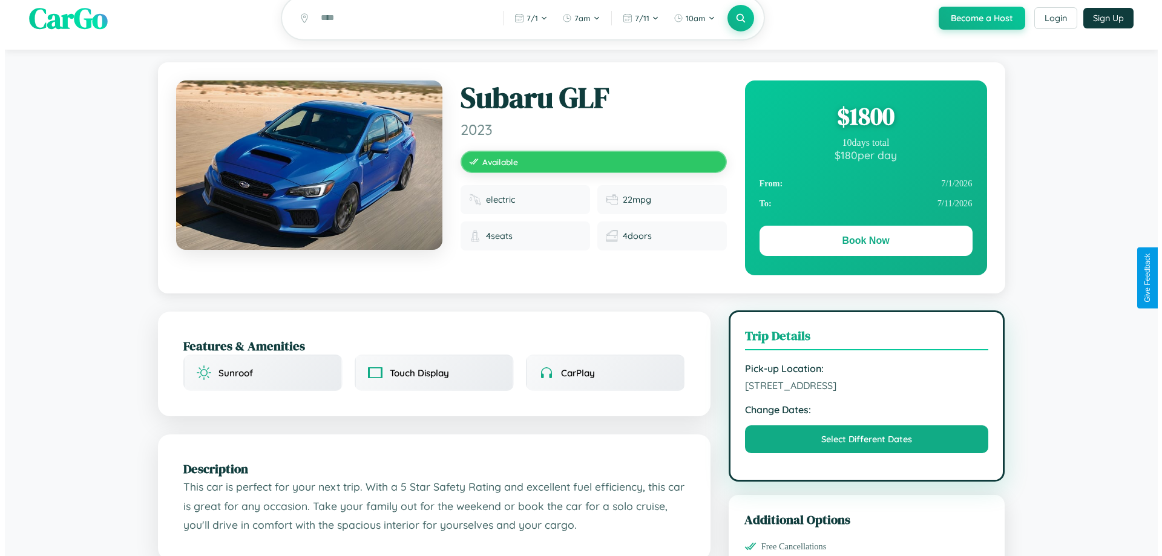
scroll to position [0, 0]
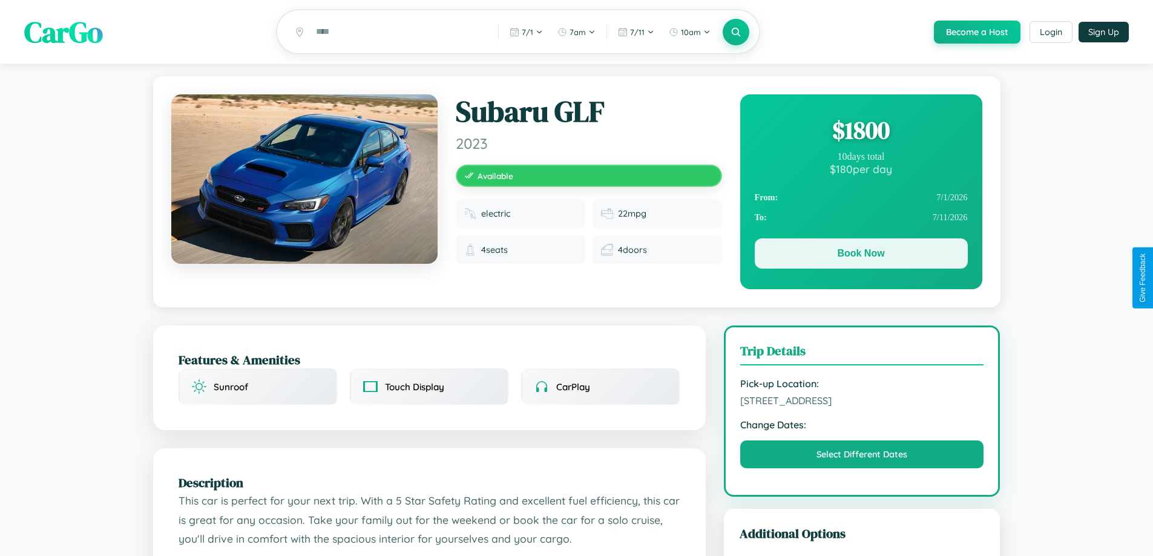
click at [860, 255] on button "Book Now" at bounding box center [860, 253] width 213 height 30
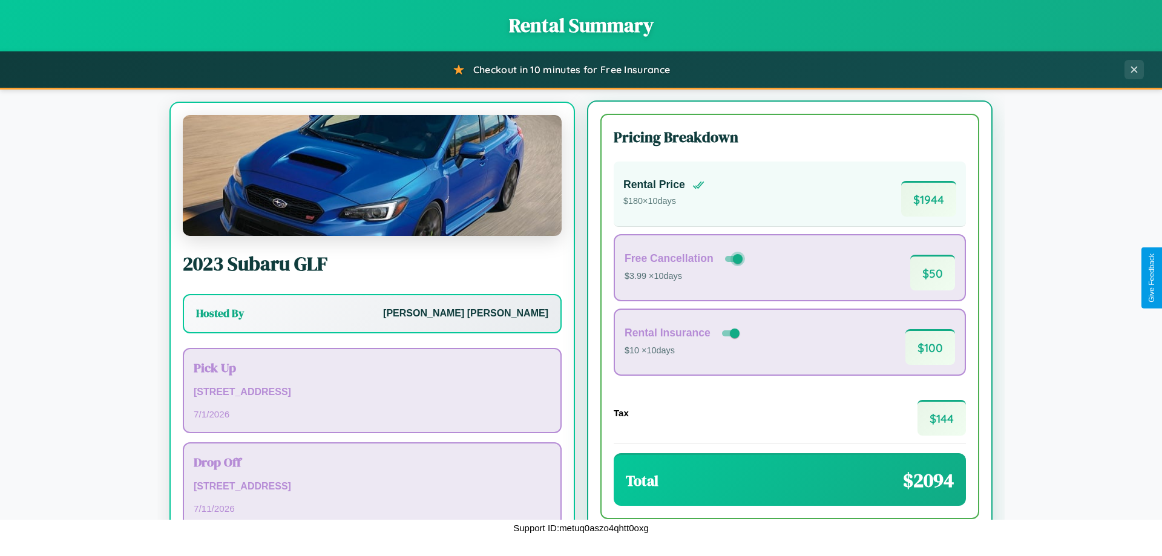
scroll to position [56, 0]
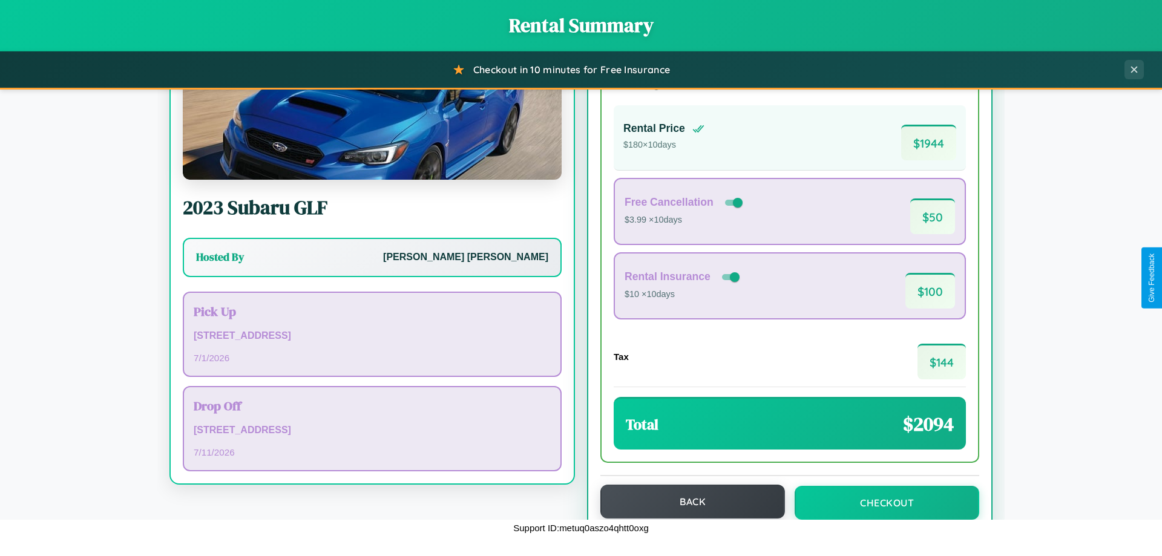
click at [687, 502] on button "Back" at bounding box center [692, 502] width 185 height 34
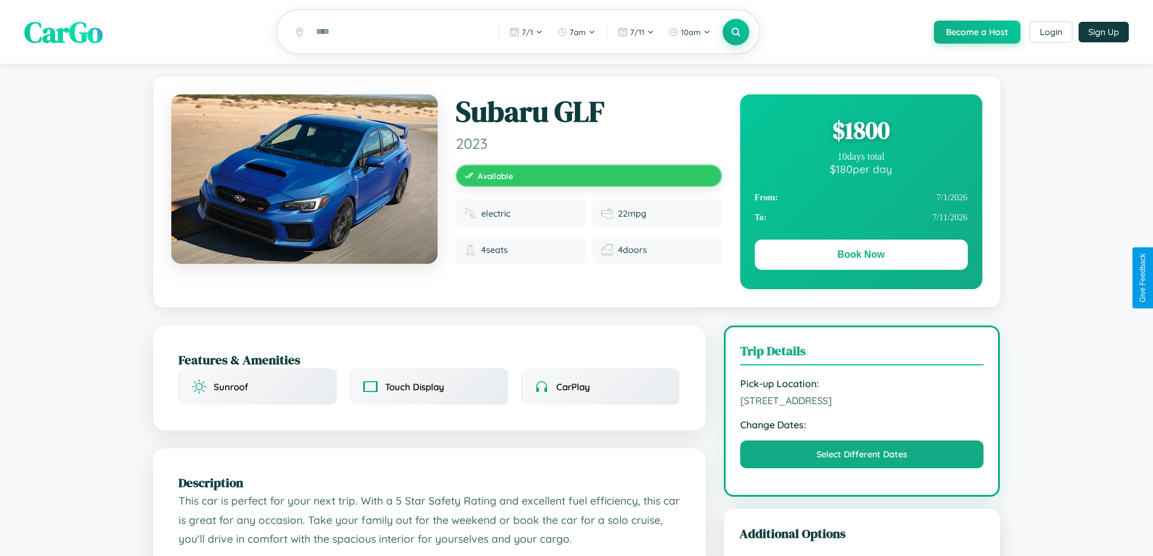
click at [860, 132] on div "$ 1800" at bounding box center [860, 130] width 213 height 33
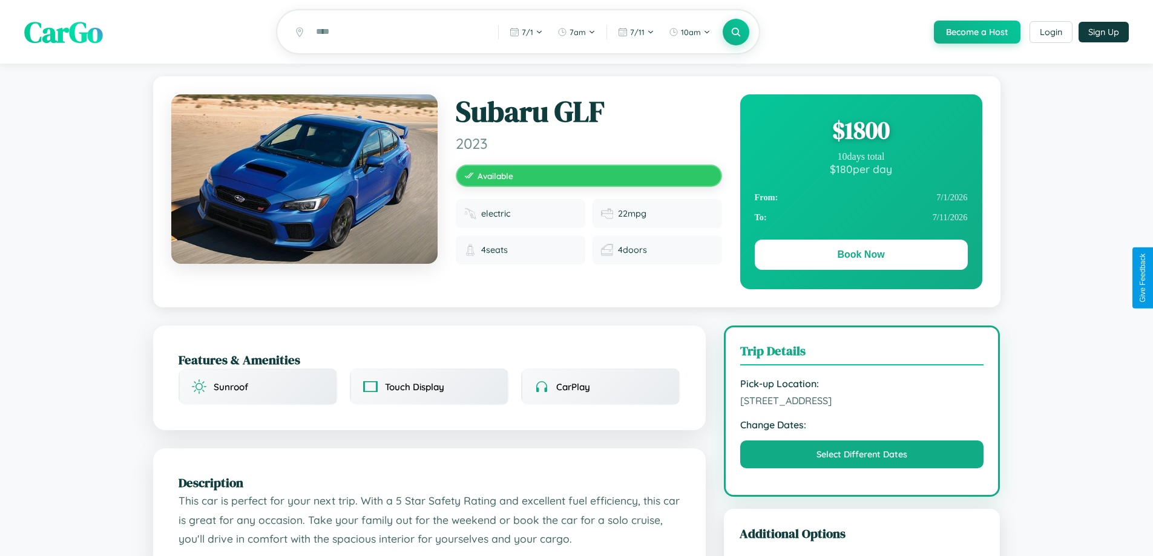
click at [860, 132] on div "$ 1800" at bounding box center [860, 130] width 213 height 33
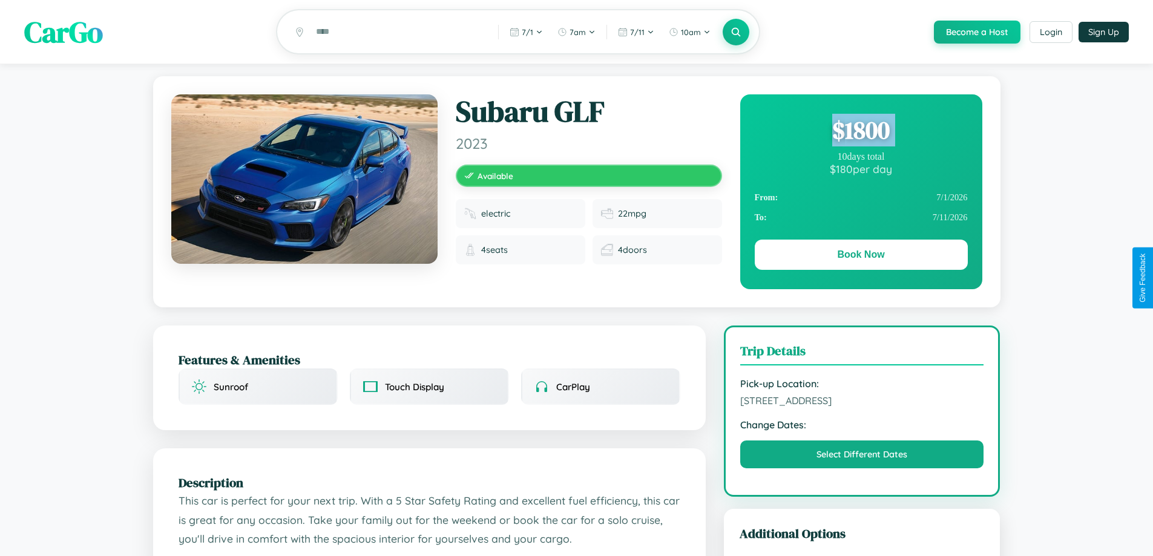
click at [860, 132] on div "$ 1800" at bounding box center [860, 130] width 213 height 33
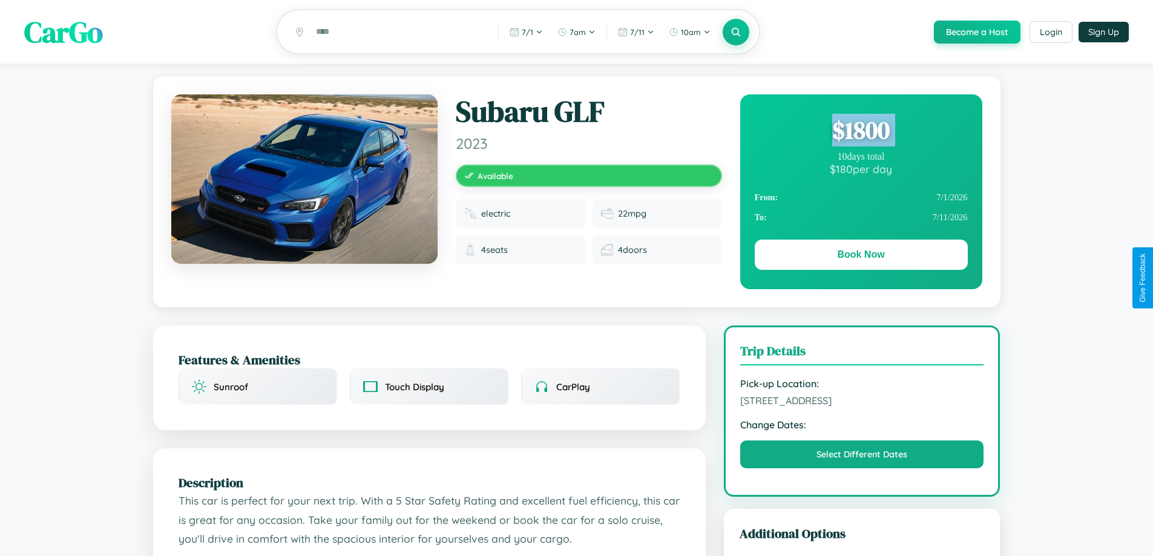
click at [860, 132] on div "$ 1800" at bounding box center [860, 130] width 213 height 33
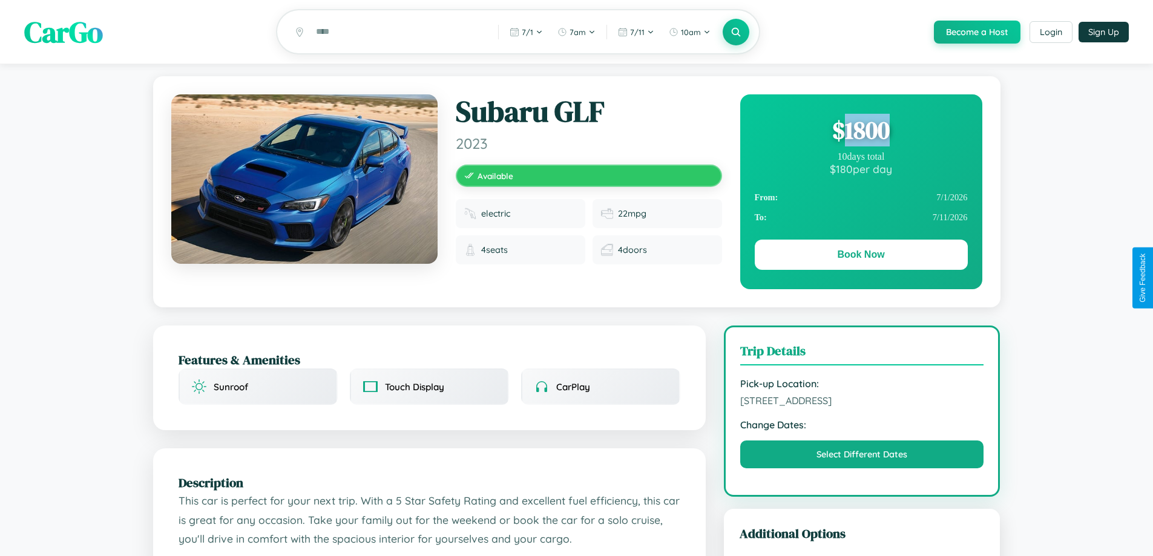
click at [860, 132] on div "$ 1800" at bounding box center [860, 130] width 213 height 33
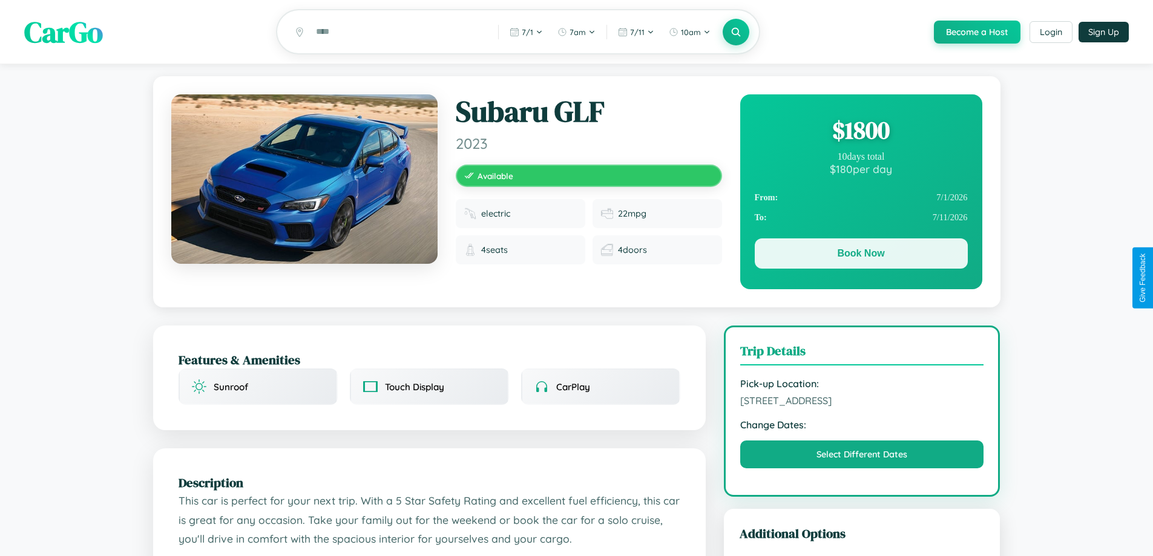
click at [860, 255] on button "Book Now" at bounding box center [860, 253] width 213 height 30
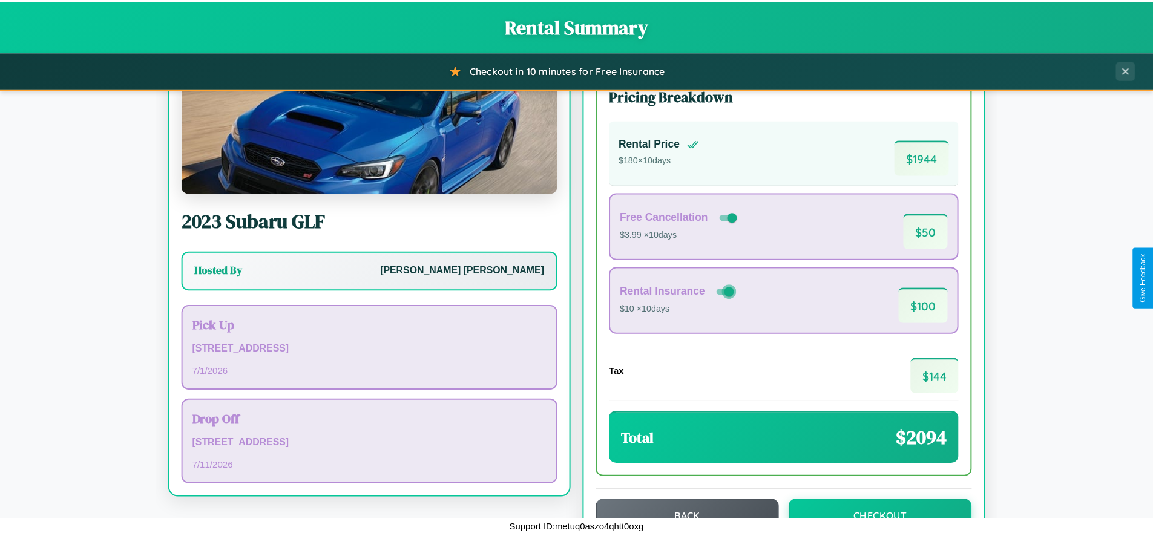
scroll to position [83, 0]
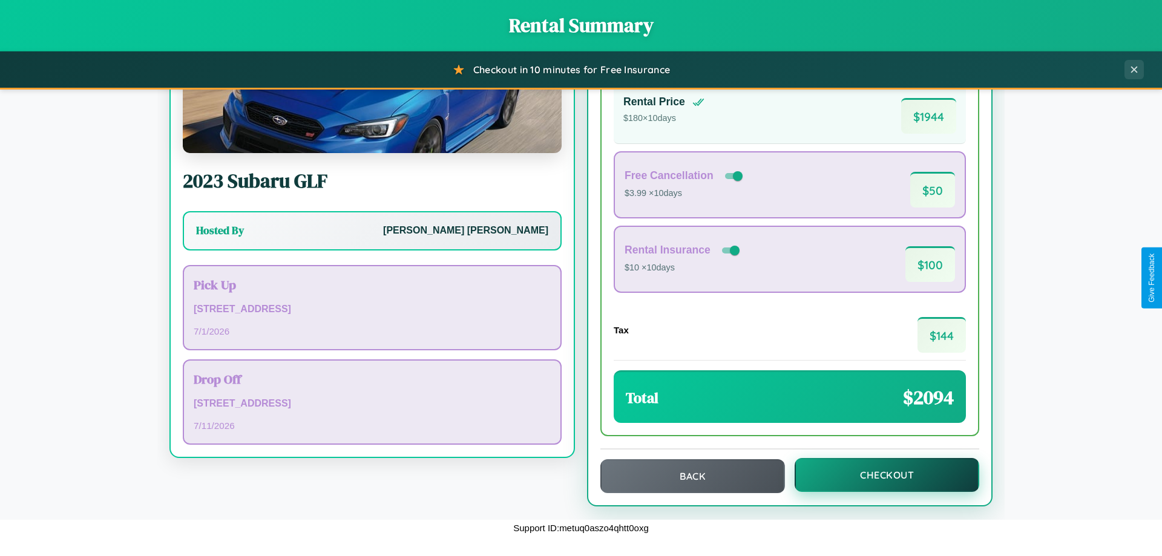
click at [878, 475] on button "Checkout" at bounding box center [886, 475] width 185 height 34
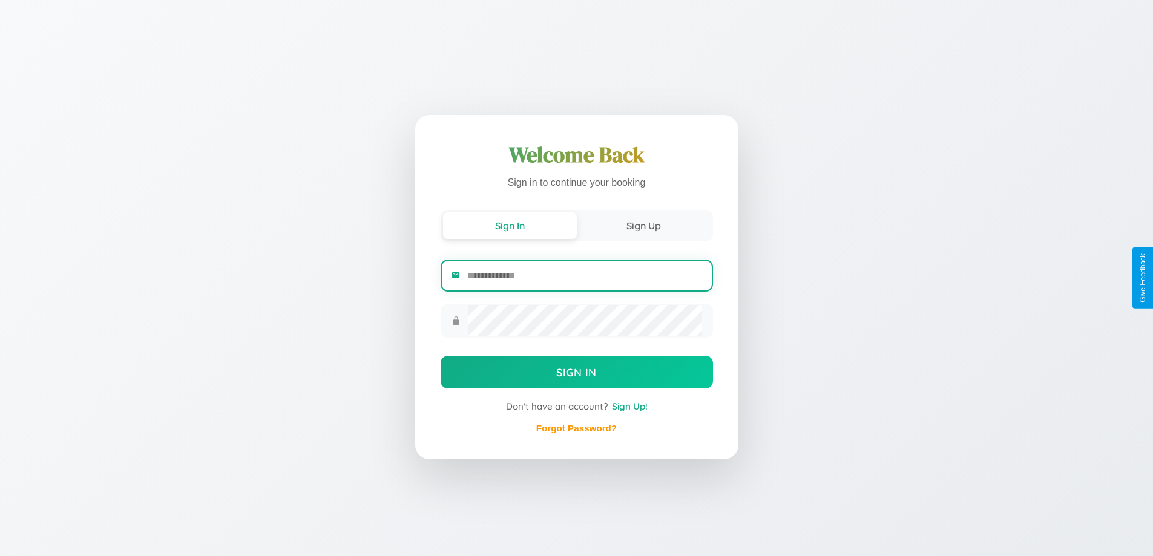
click at [584, 275] on input "email" at bounding box center [584, 276] width 234 height 30
type input "**********"
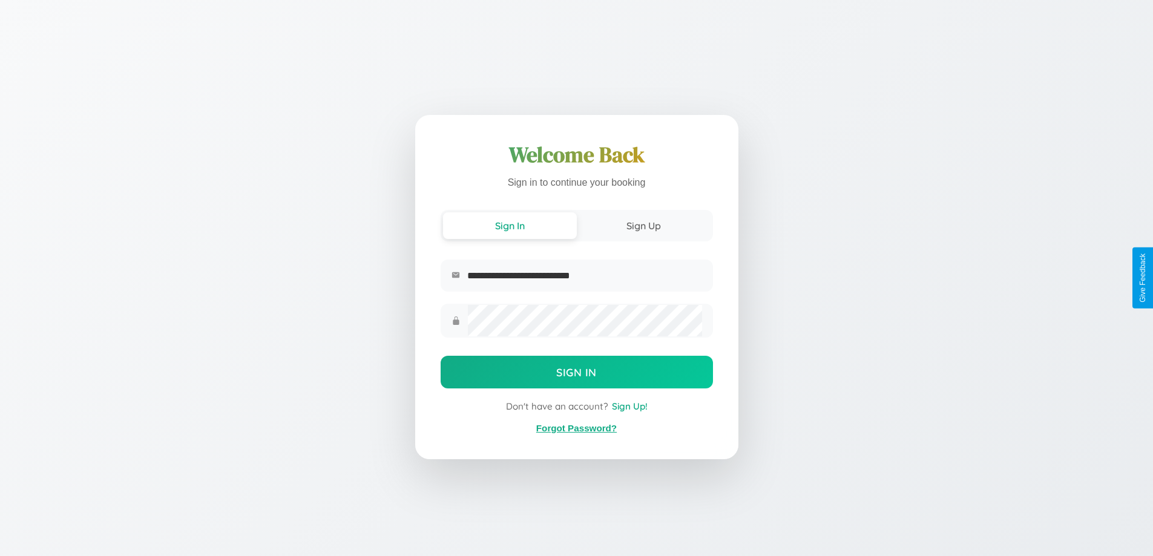
click at [576, 428] on link "Forgot Password?" at bounding box center [576, 428] width 80 height 10
